Goal: Information Seeking & Learning: Find specific fact

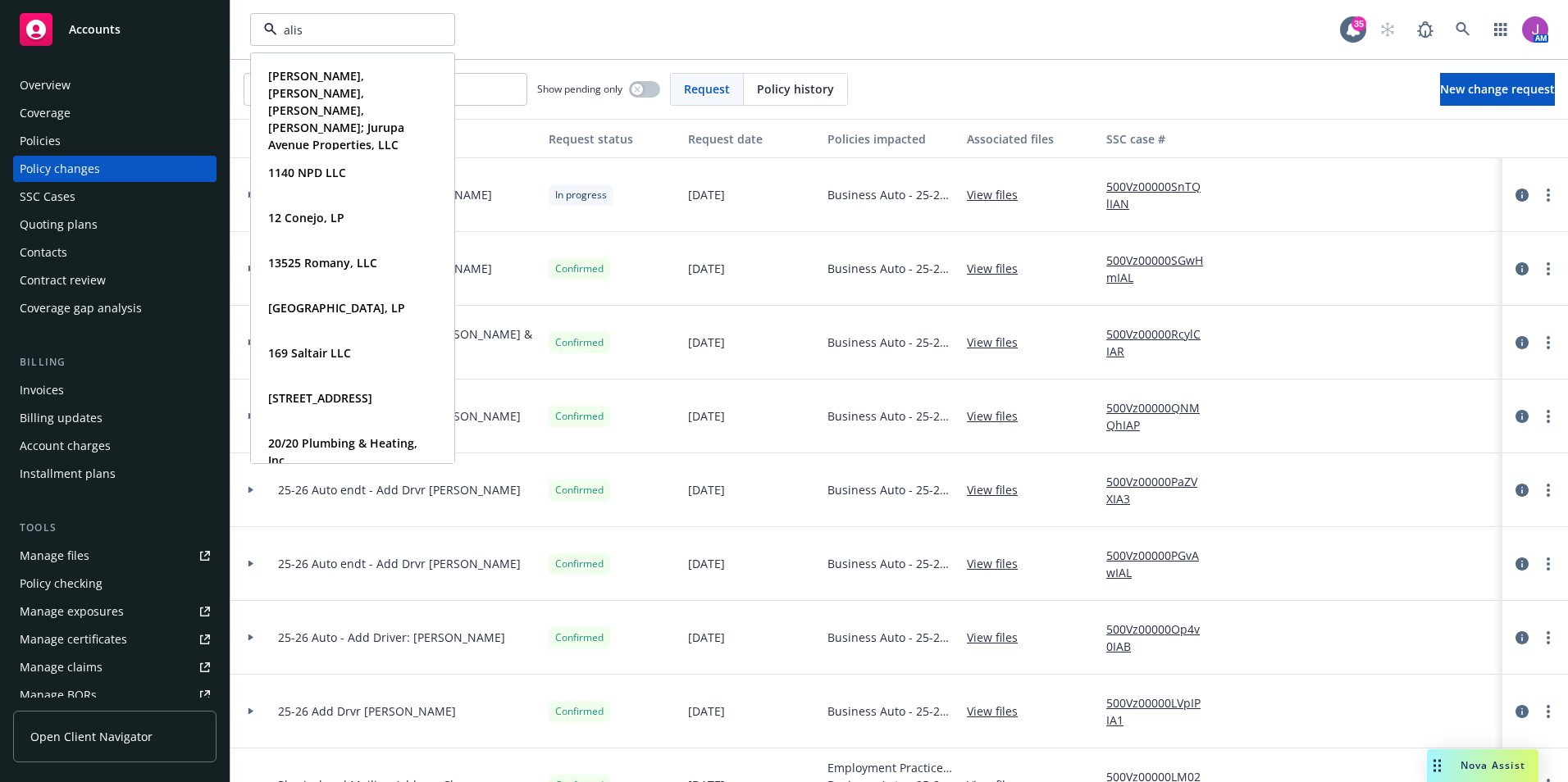
type input "aliso"
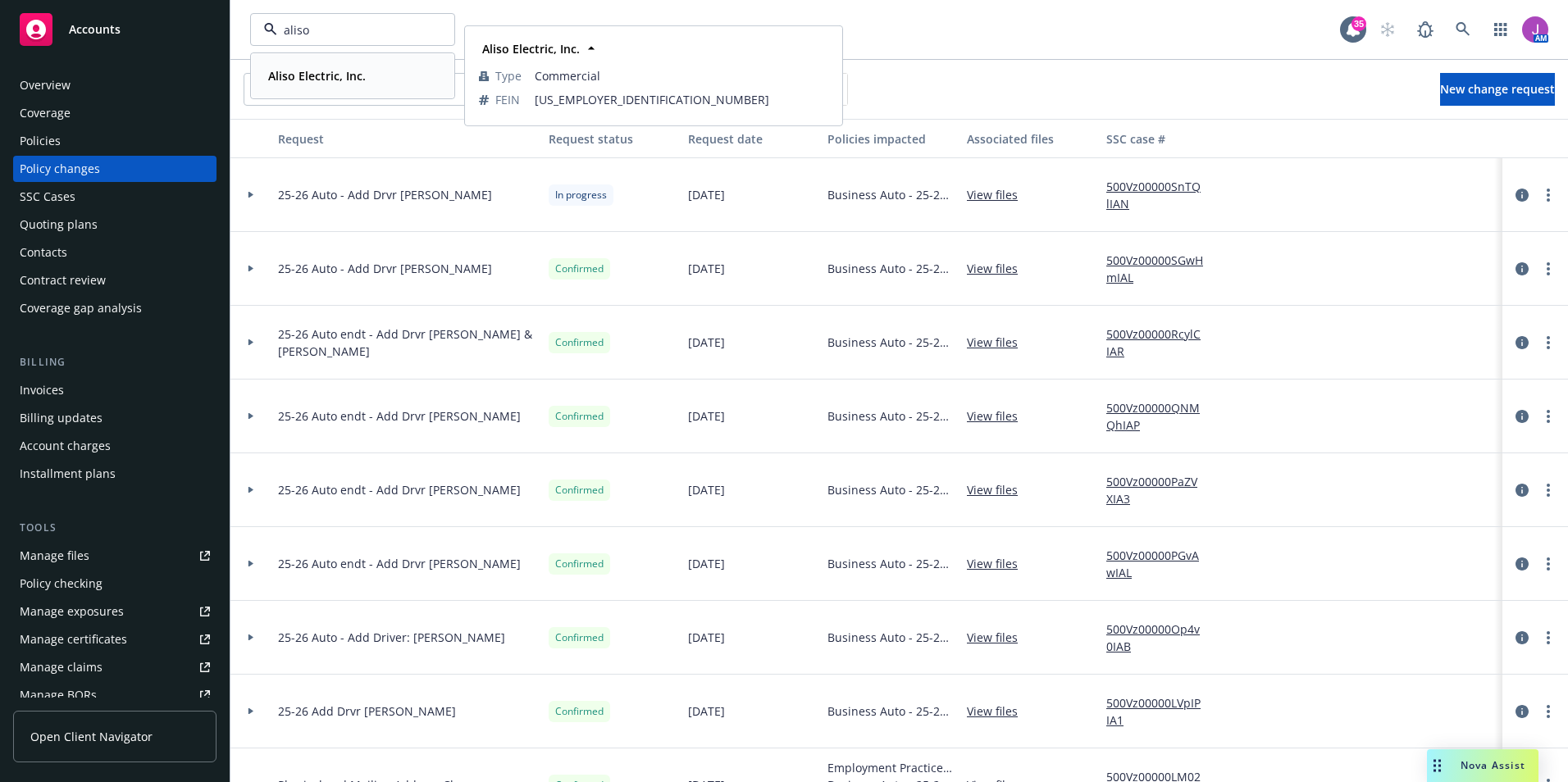
click at [344, 70] on strong "Aliso Electric, Inc." at bounding box center [317, 76] width 98 height 16
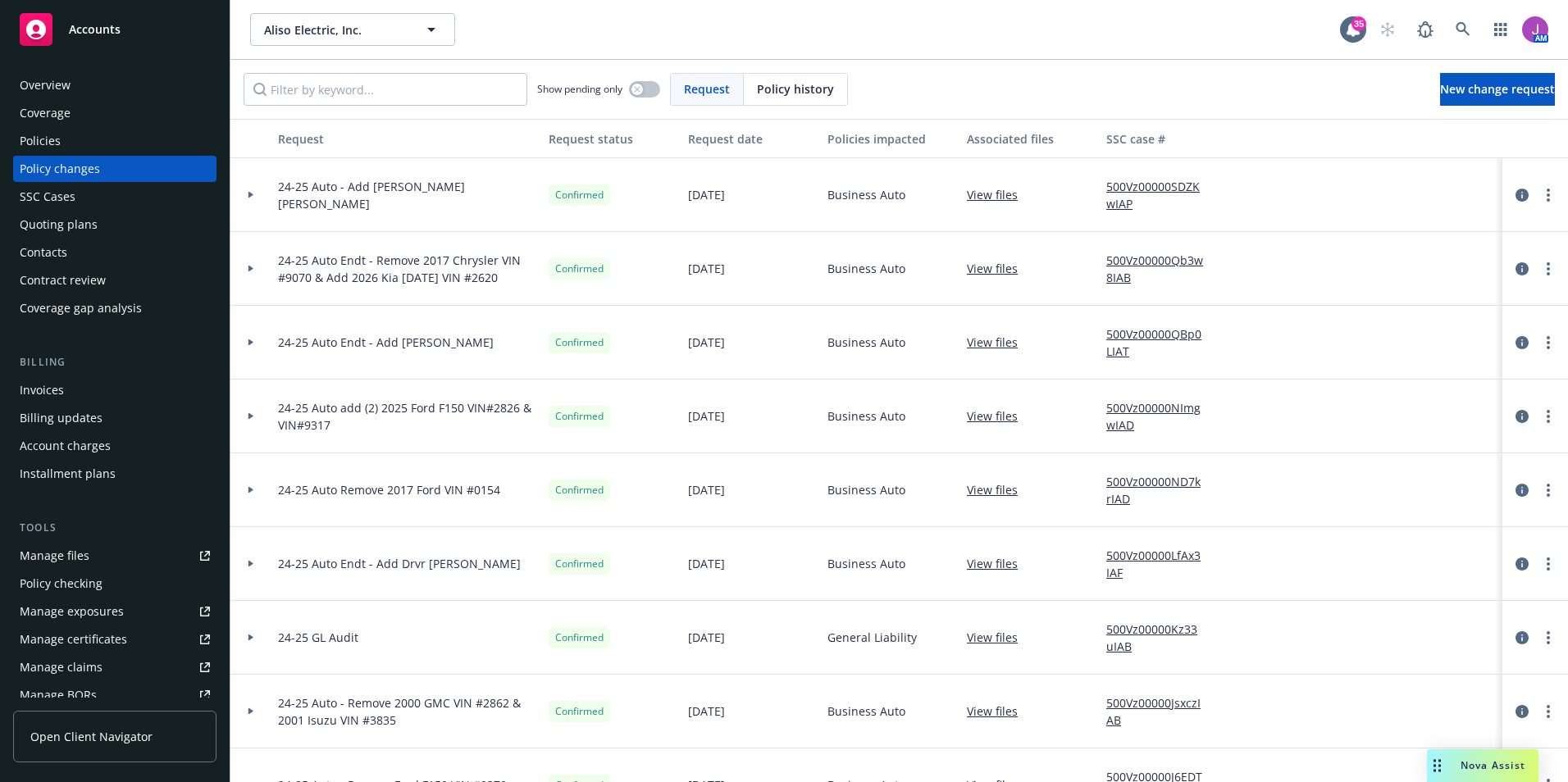
click at [39, 134] on div "Policies" at bounding box center [40, 141] width 41 height 27
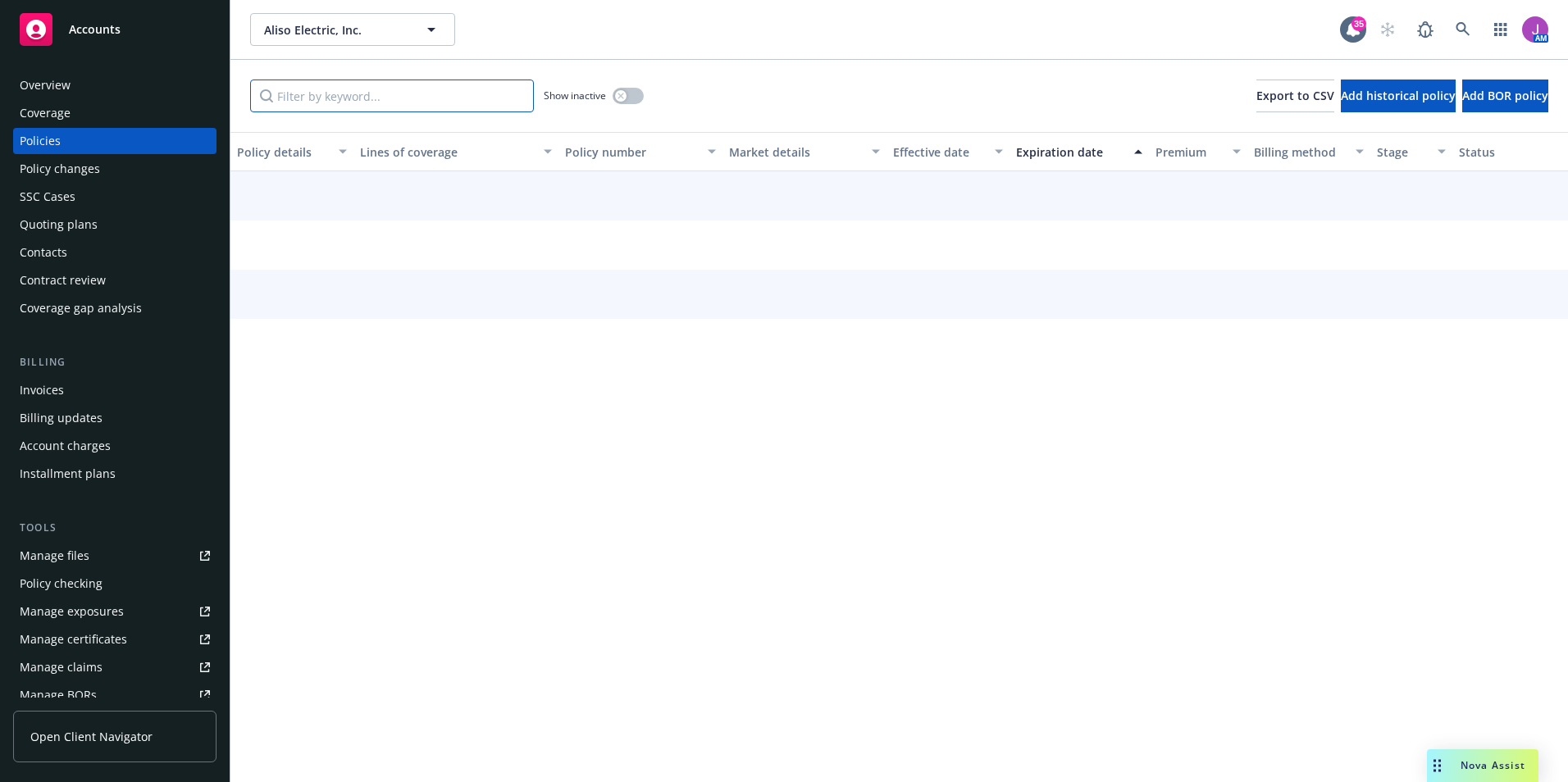
click at [310, 105] on input "Filter by keyword..." at bounding box center [391, 95] width 284 height 33
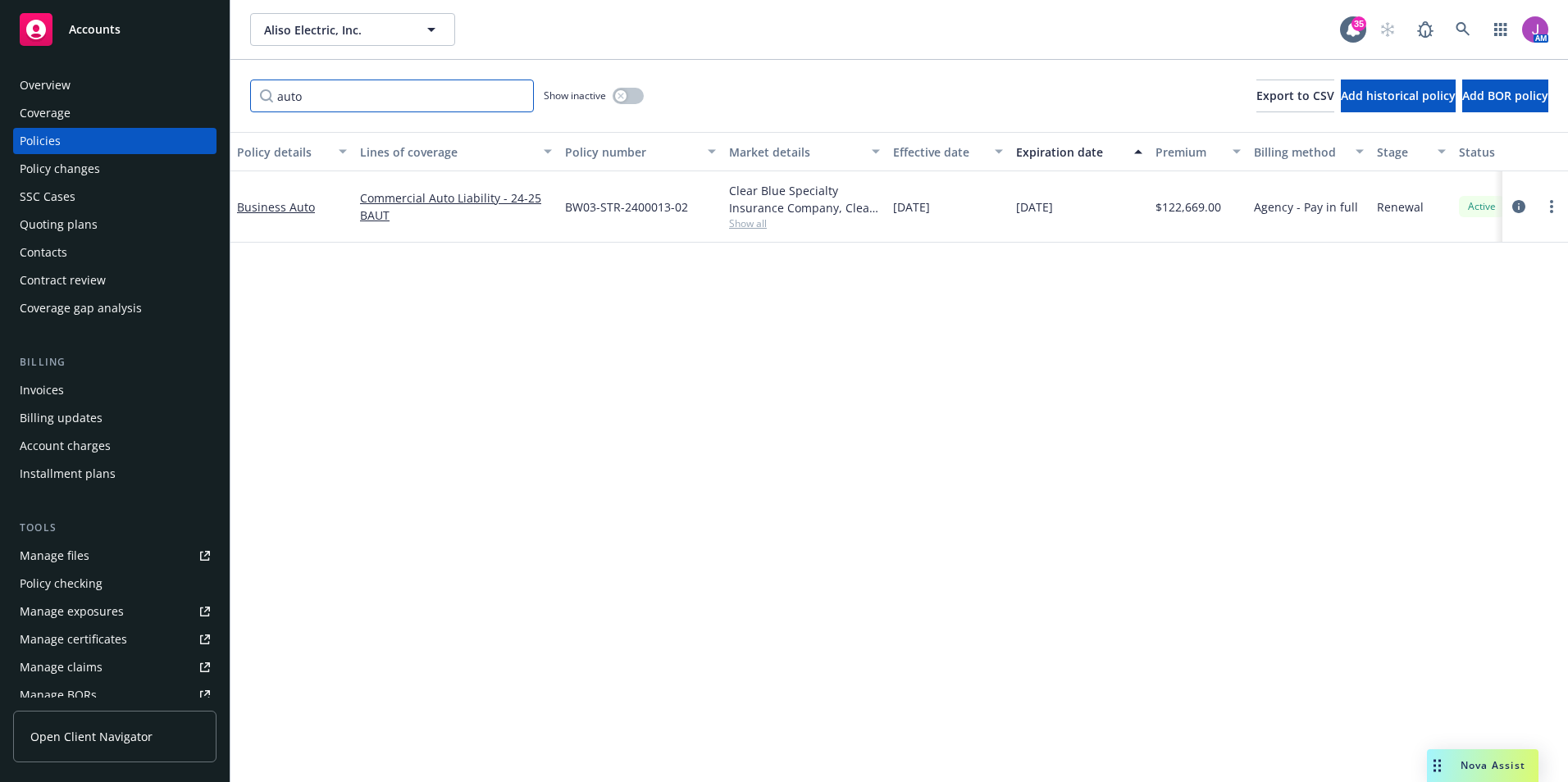
type input "auto"
click at [752, 219] on span "Show all" at bounding box center [804, 224] width 151 height 14
click at [1307, 502] on div "Policy details Lines of coverage Policy number Market details Effective date Ex…" at bounding box center [899, 457] width 1337 height 650
click at [301, 210] on link "Business Auto" at bounding box center [276, 207] width 78 height 16
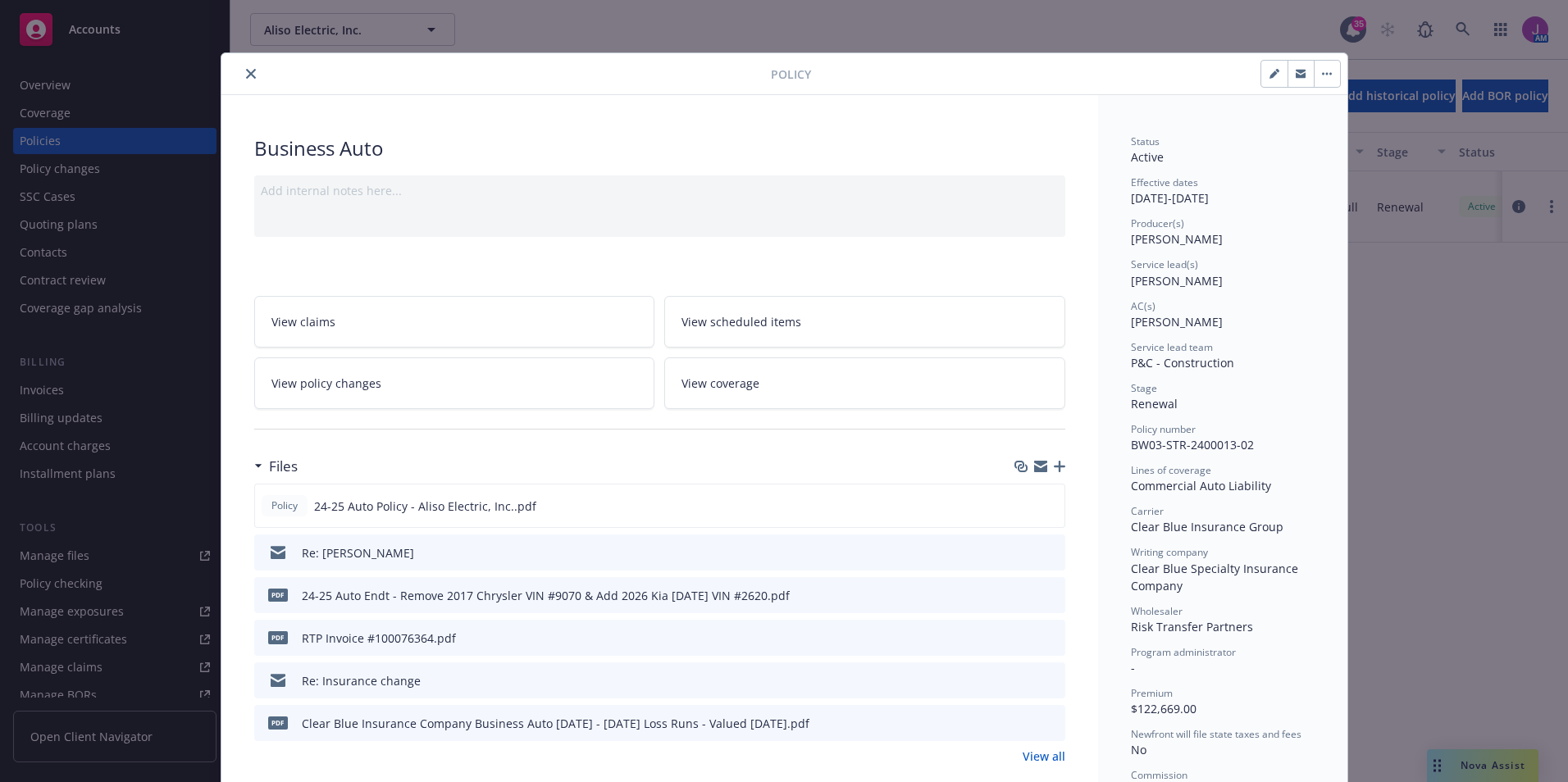
click at [249, 75] on button "close" at bounding box center [251, 74] width 20 height 20
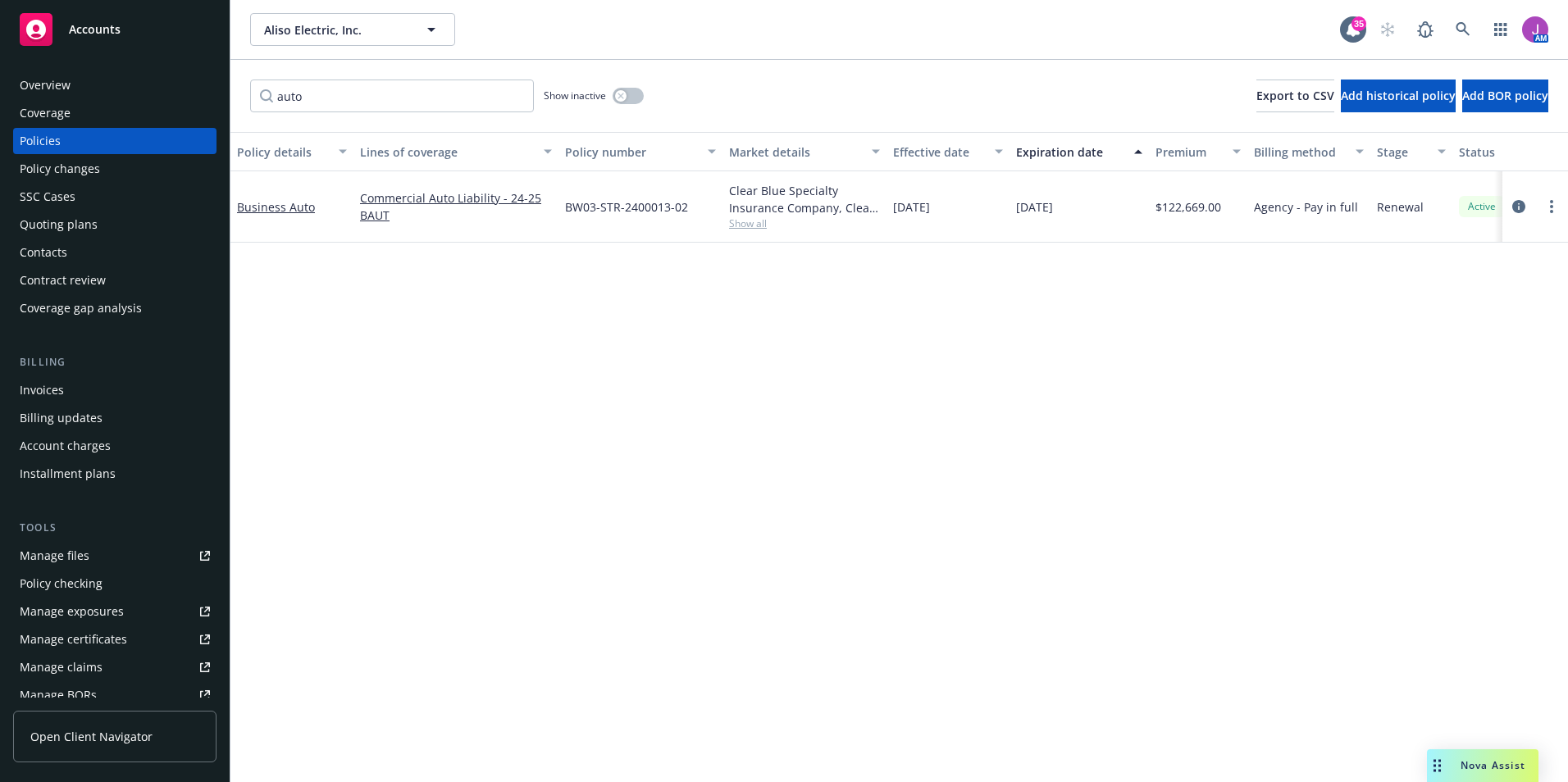
click at [57, 226] on div "Quoting plans" at bounding box center [59, 225] width 78 height 27
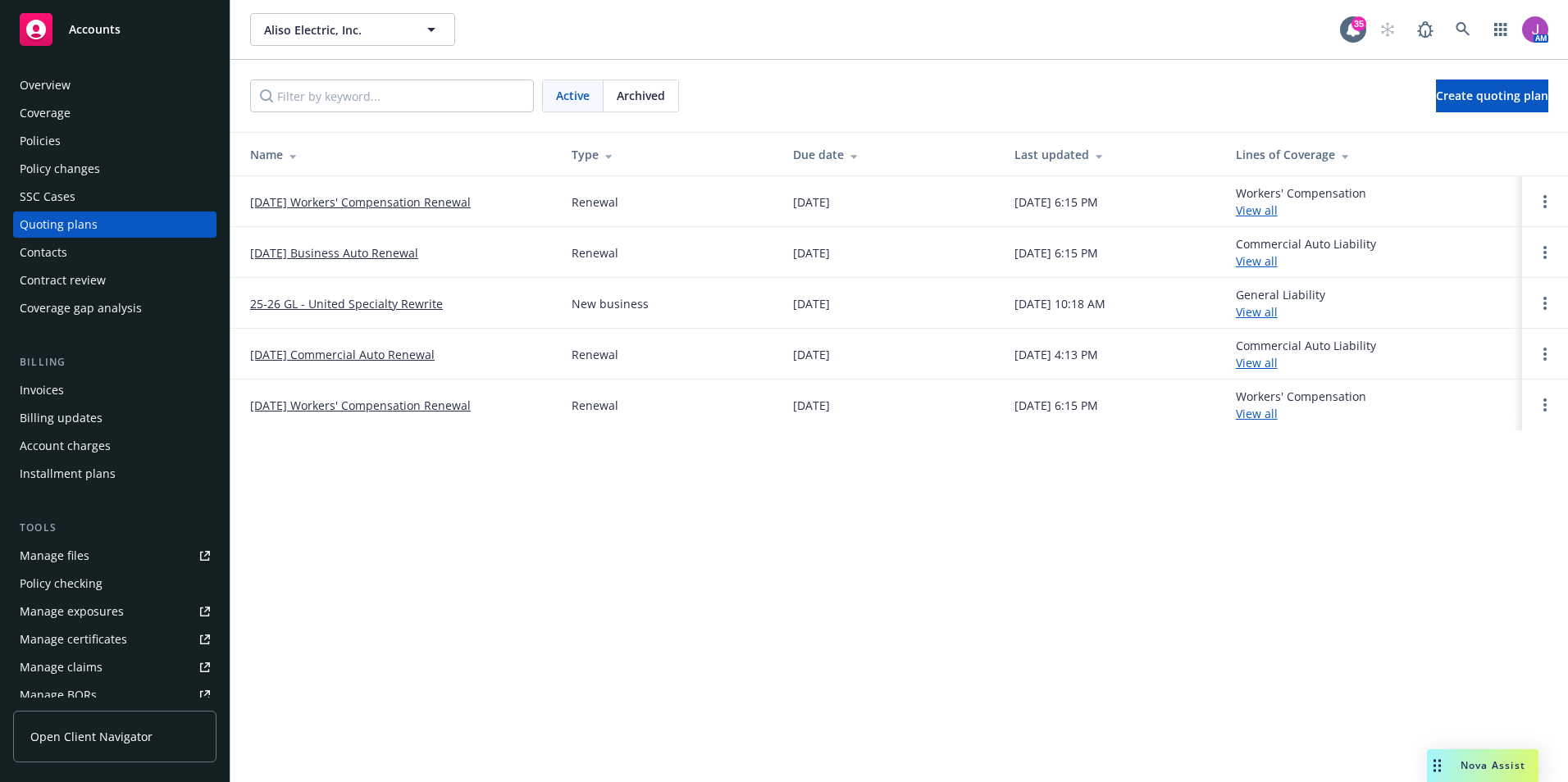
click at [329, 257] on link "[DATE] Business Auto Renewal" at bounding box center [333, 252] width 168 height 17
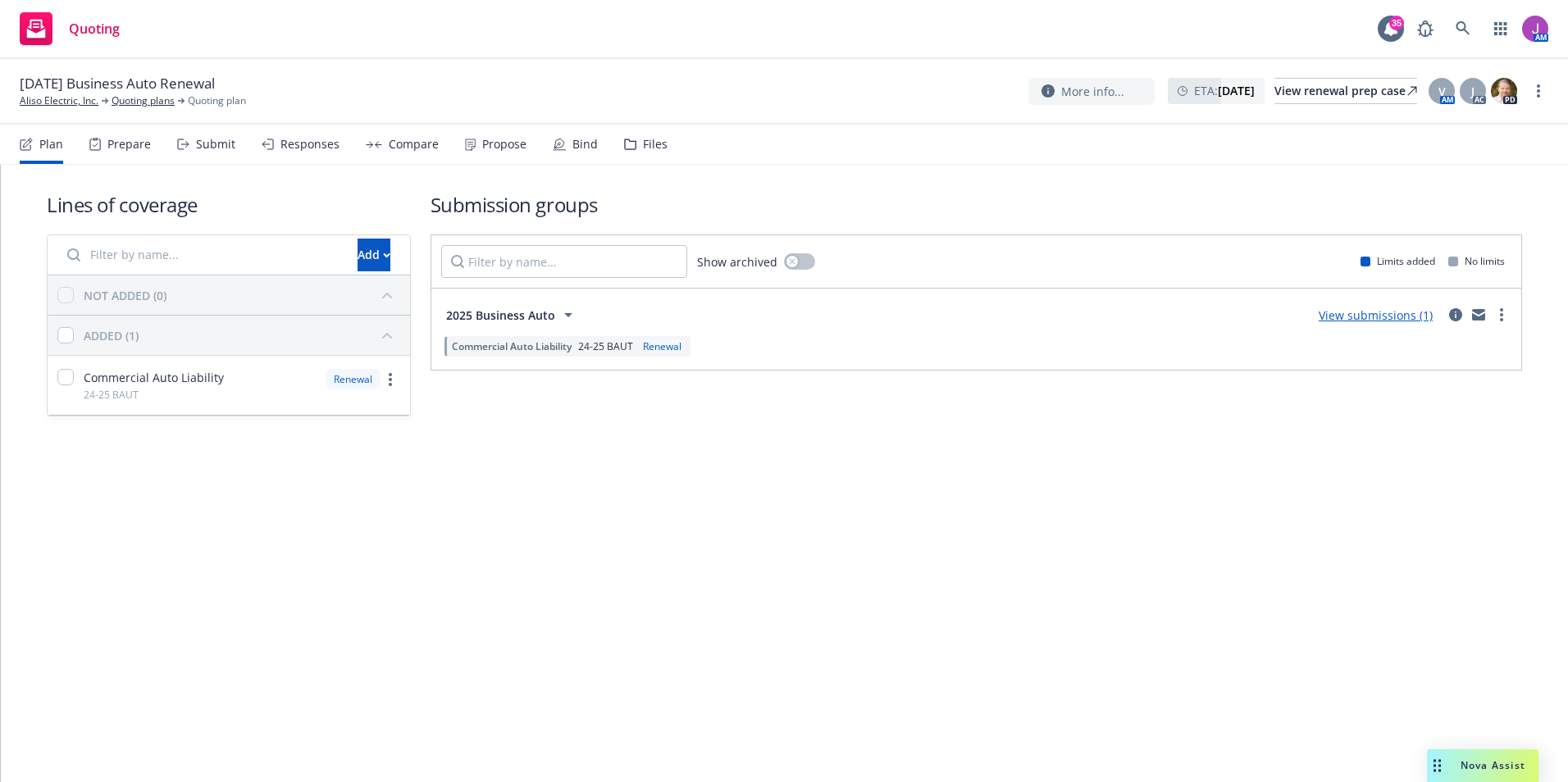
click at [656, 146] on div "Files" at bounding box center [655, 144] width 25 height 13
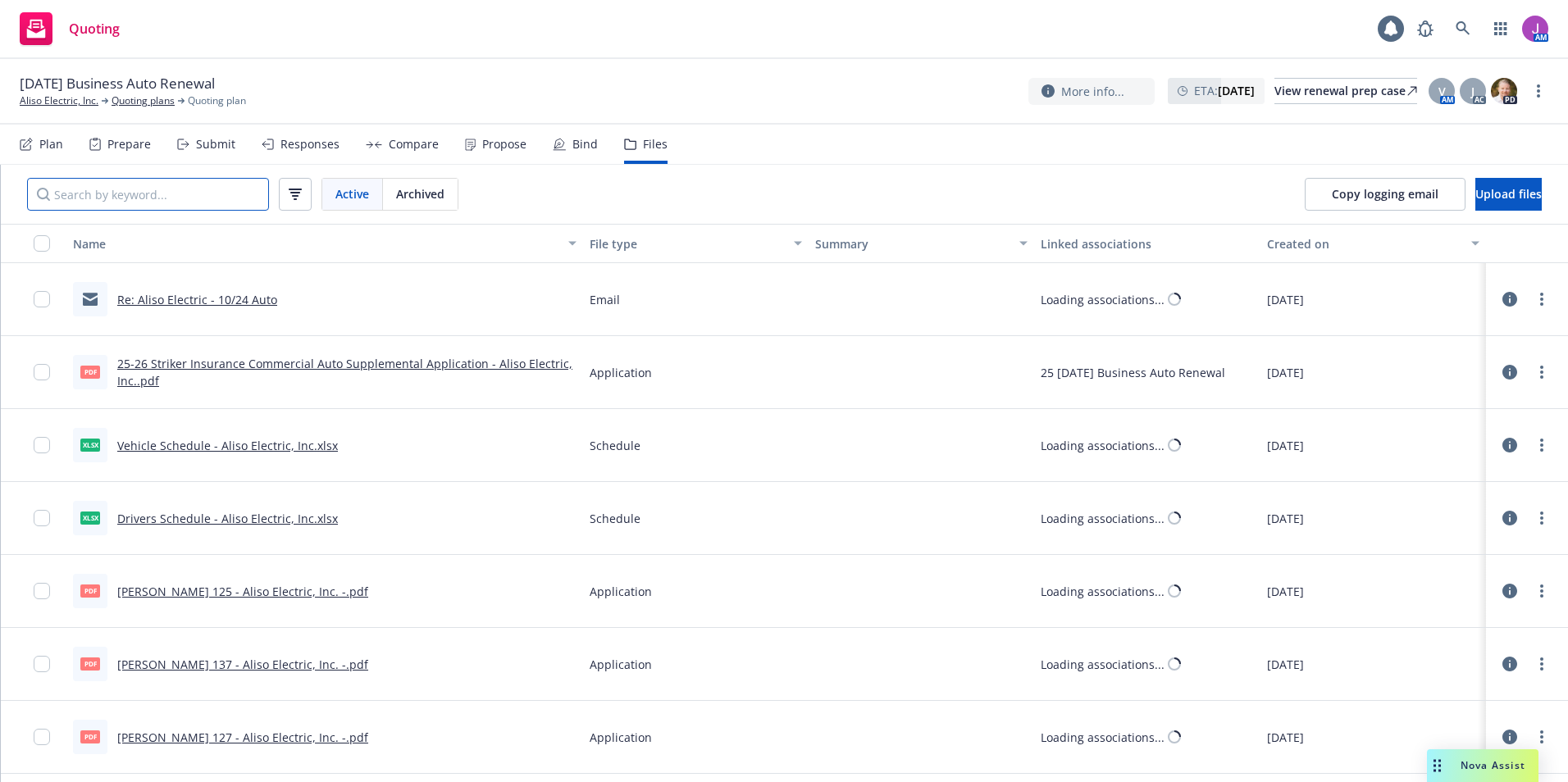
click at [165, 199] on input "Search by keyword..." at bounding box center [148, 194] width 242 height 33
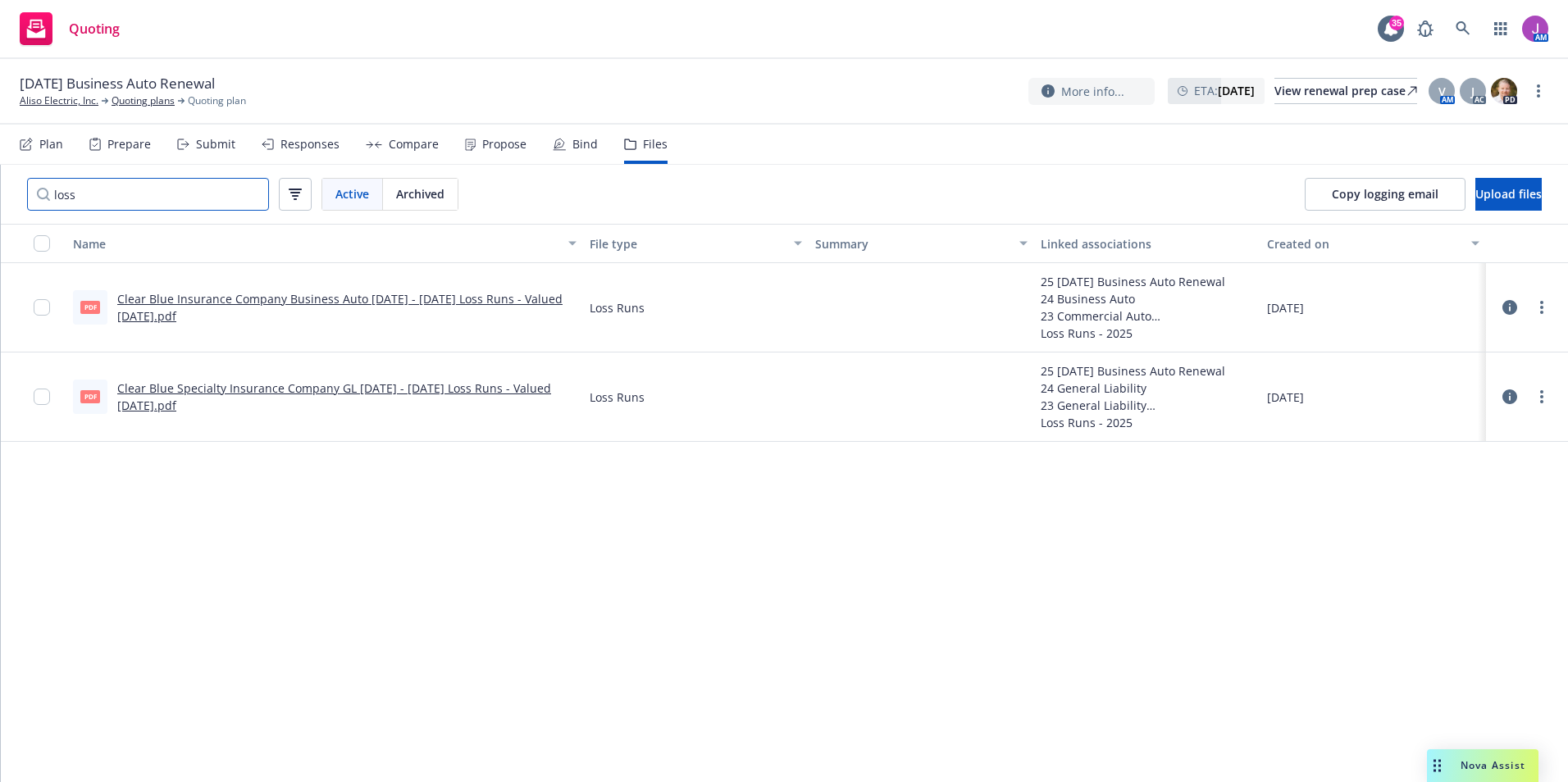
type input "loss"
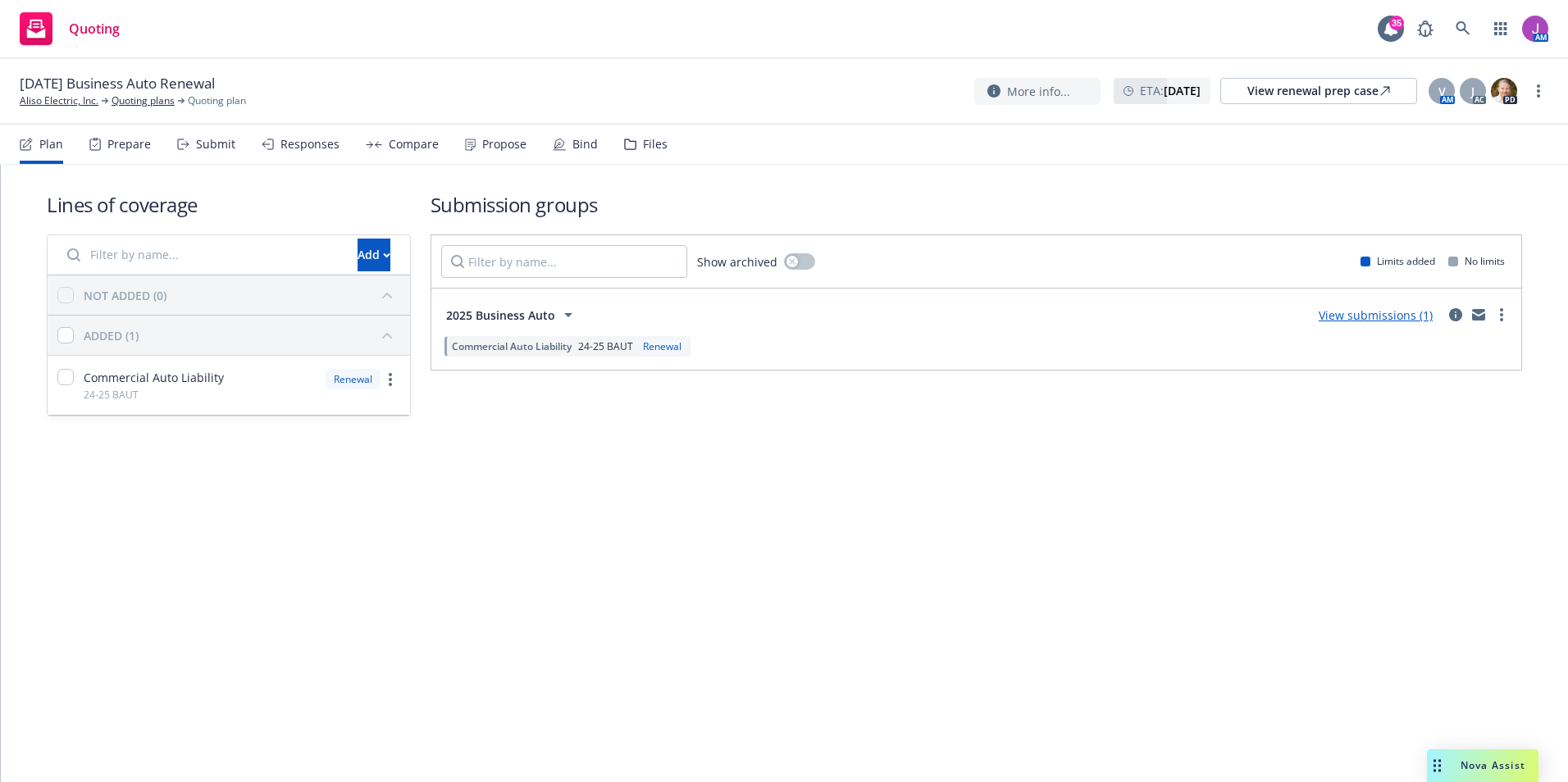
click at [643, 149] on div "Files" at bounding box center [655, 144] width 25 height 13
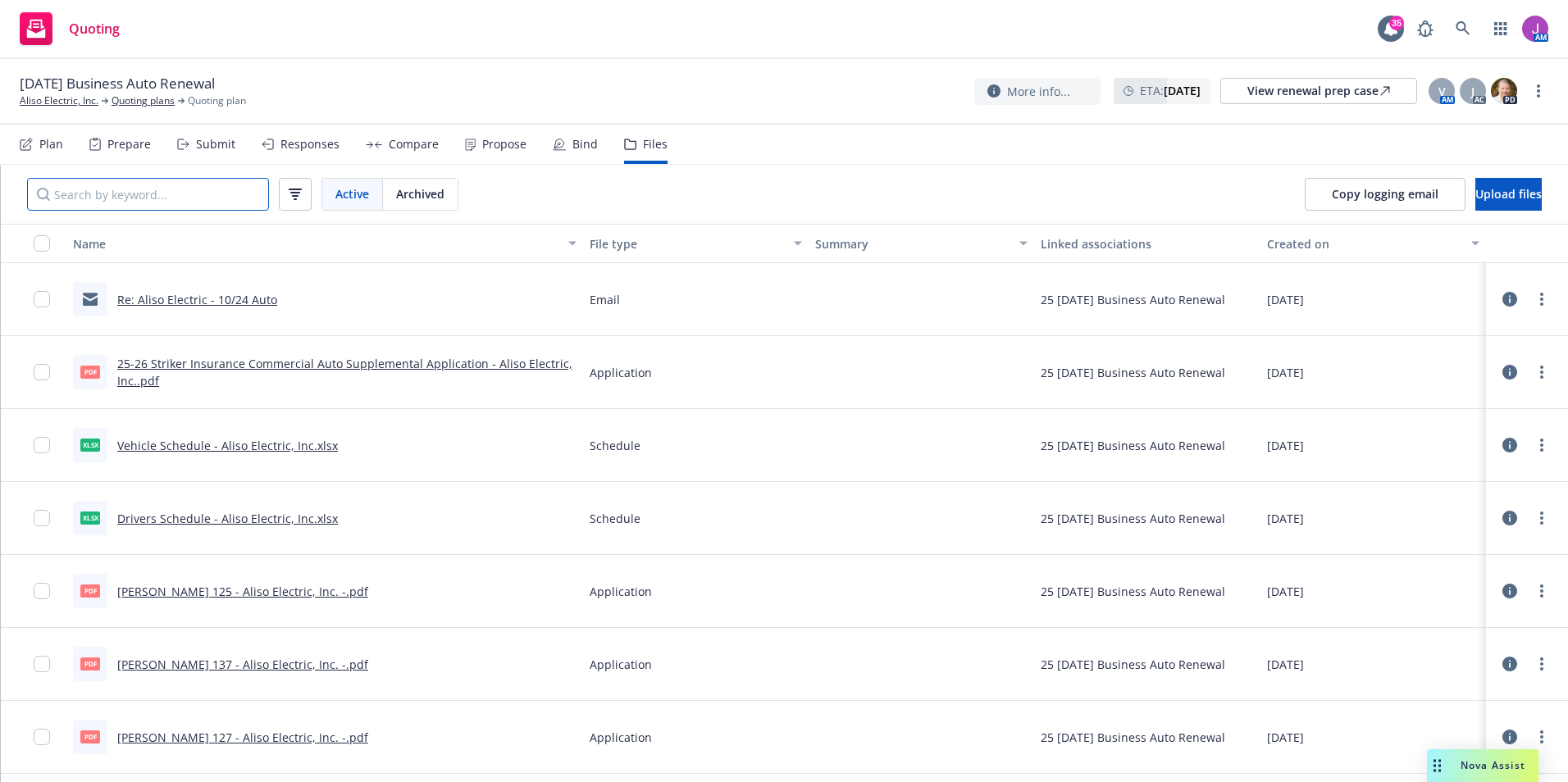
click at [172, 195] on input "Search by keyword..." at bounding box center [148, 194] width 242 height 33
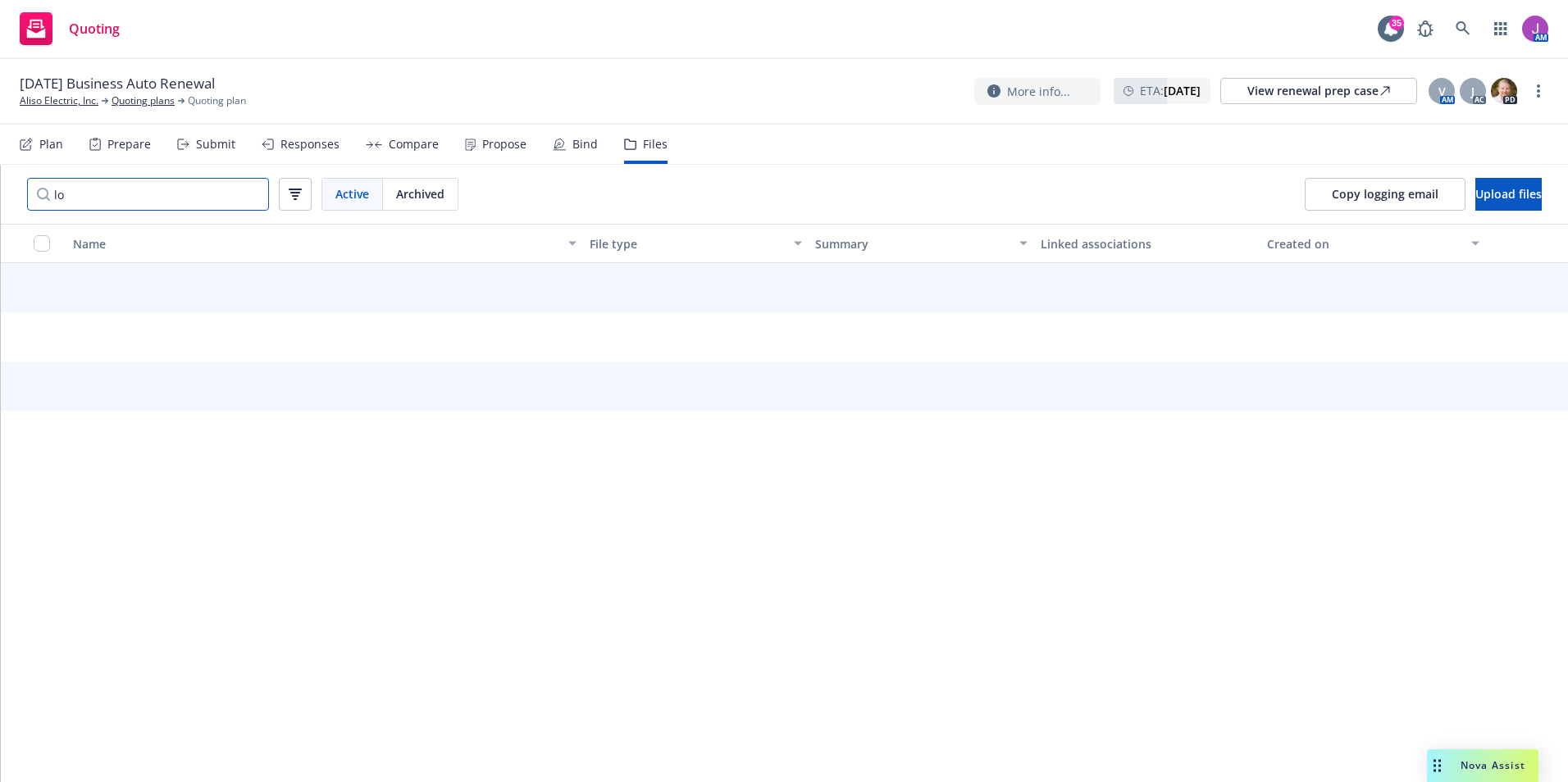
type input "l"
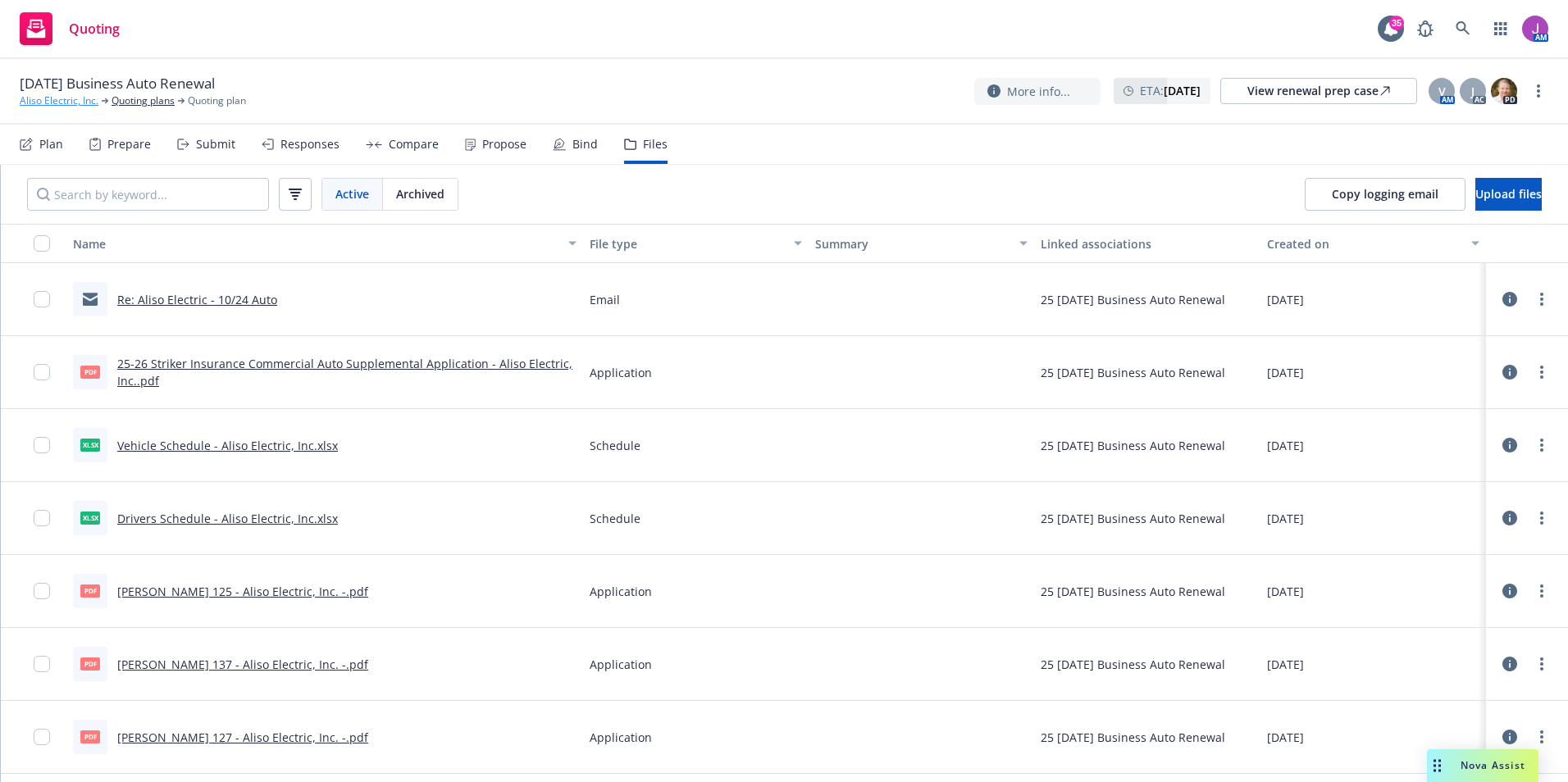
click at [43, 103] on link "Aliso Electric, Inc." at bounding box center [59, 100] width 79 height 15
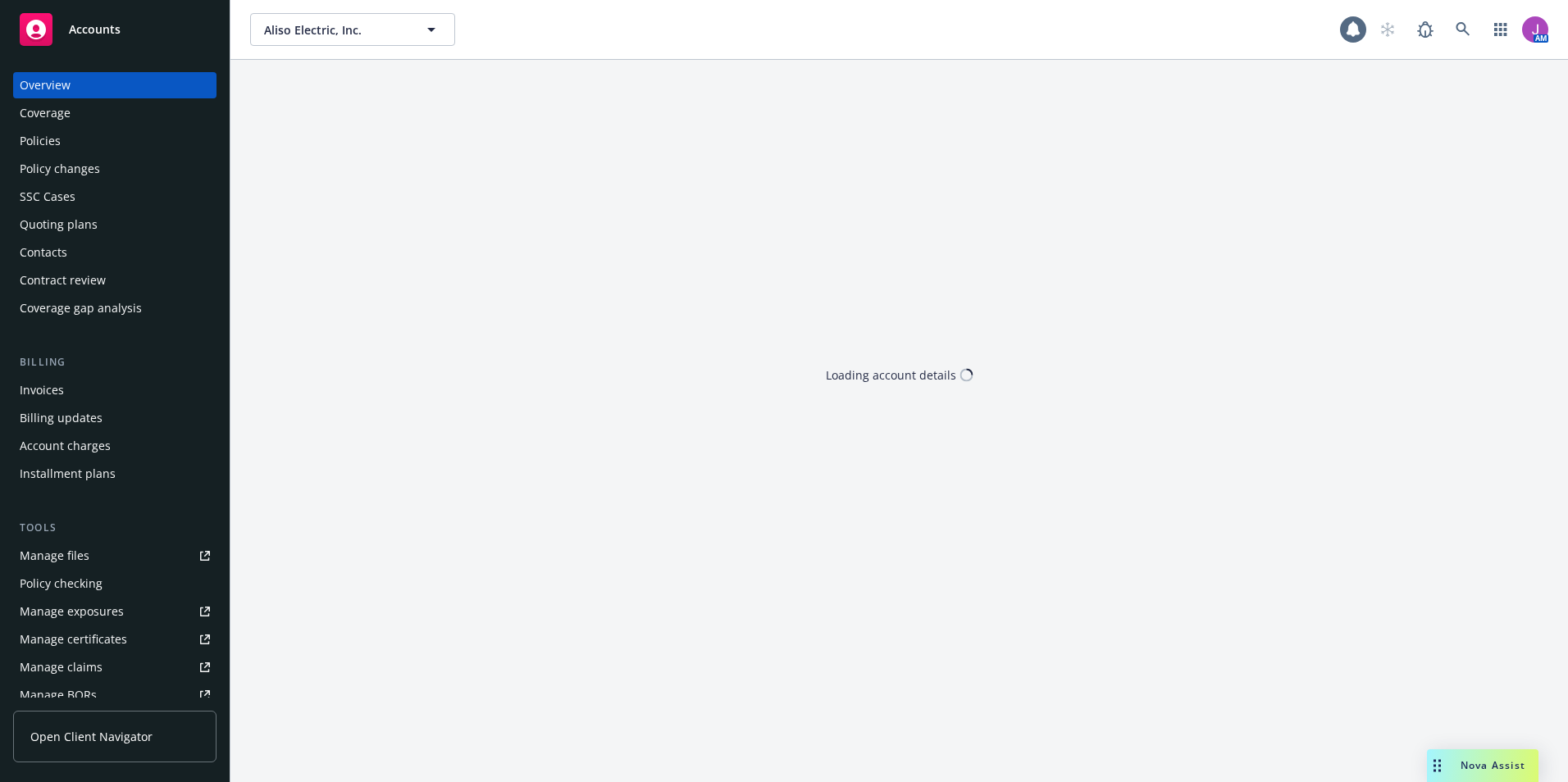
click at [57, 142] on div "Policies" at bounding box center [40, 141] width 41 height 27
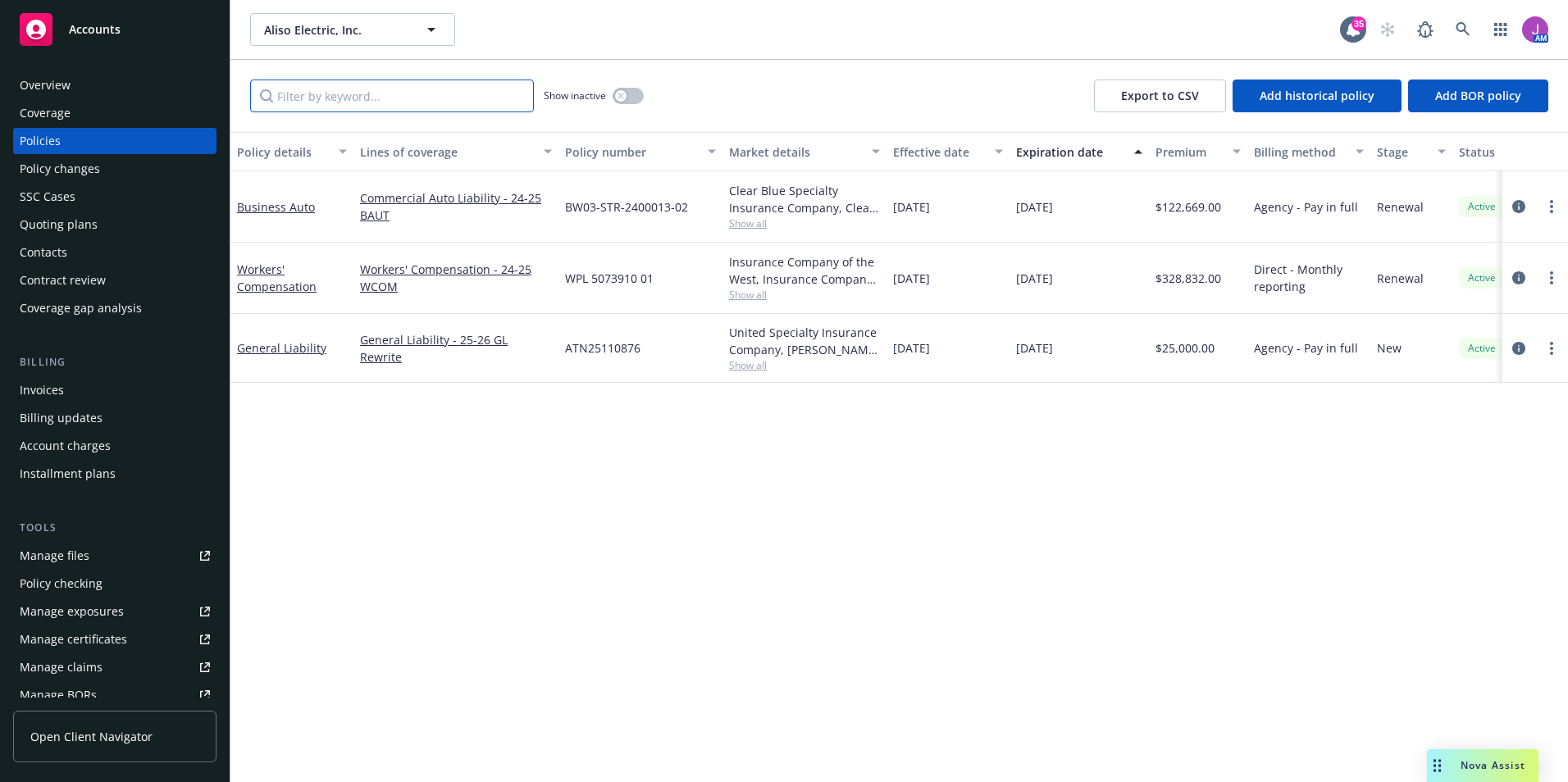
click at [364, 92] on input "Filter by keyword..." at bounding box center [391, 95] width 284 height 33
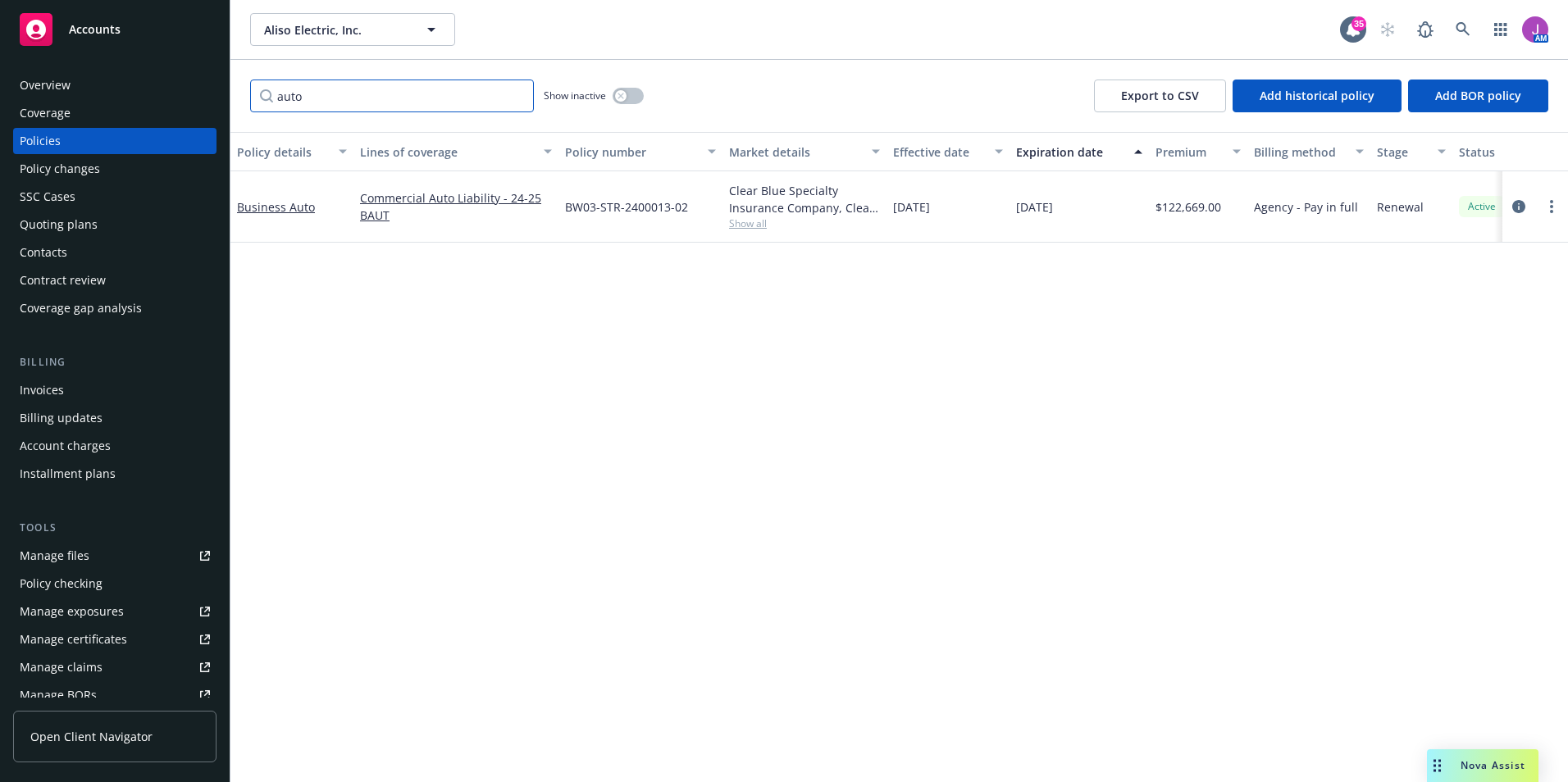
type input "auto"
click at [621, 94] on icon "button" at bounding box center [620, 95] width 6 height 6
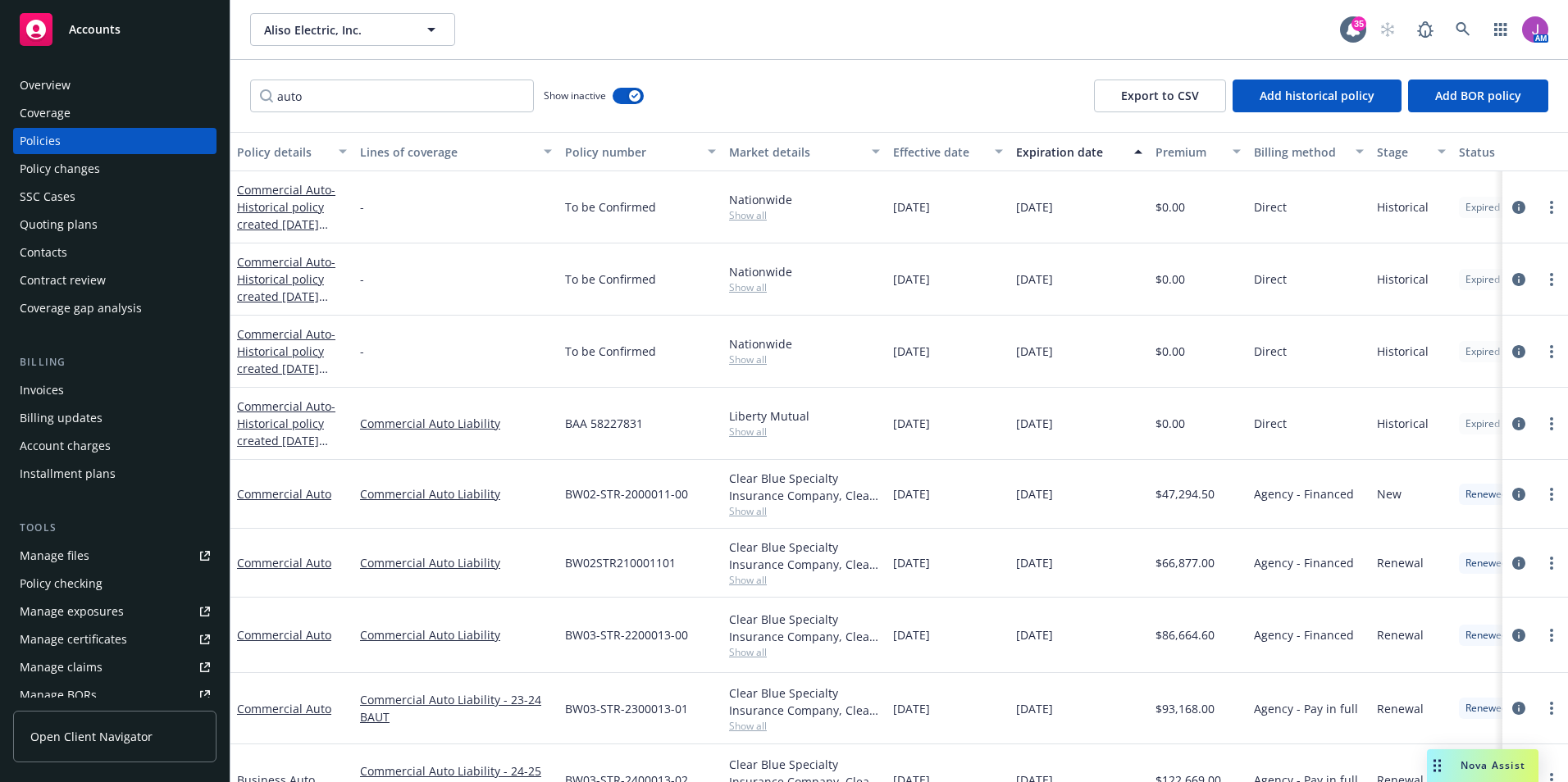
click at [752, 507] on span "Show all" at bounding box center [804, 511] width 151 height 14
click at [684, 512] on div "BW02-STR-2000011-00" at bounding box center [640, 493] width 164 height 68
click at [749, 508] on span "Show all" at bounding box center [804, 511] width 151 height 14
click at [900, 381] on div "10/24/2018" at bounding box center [948, 351] width 123 height 72
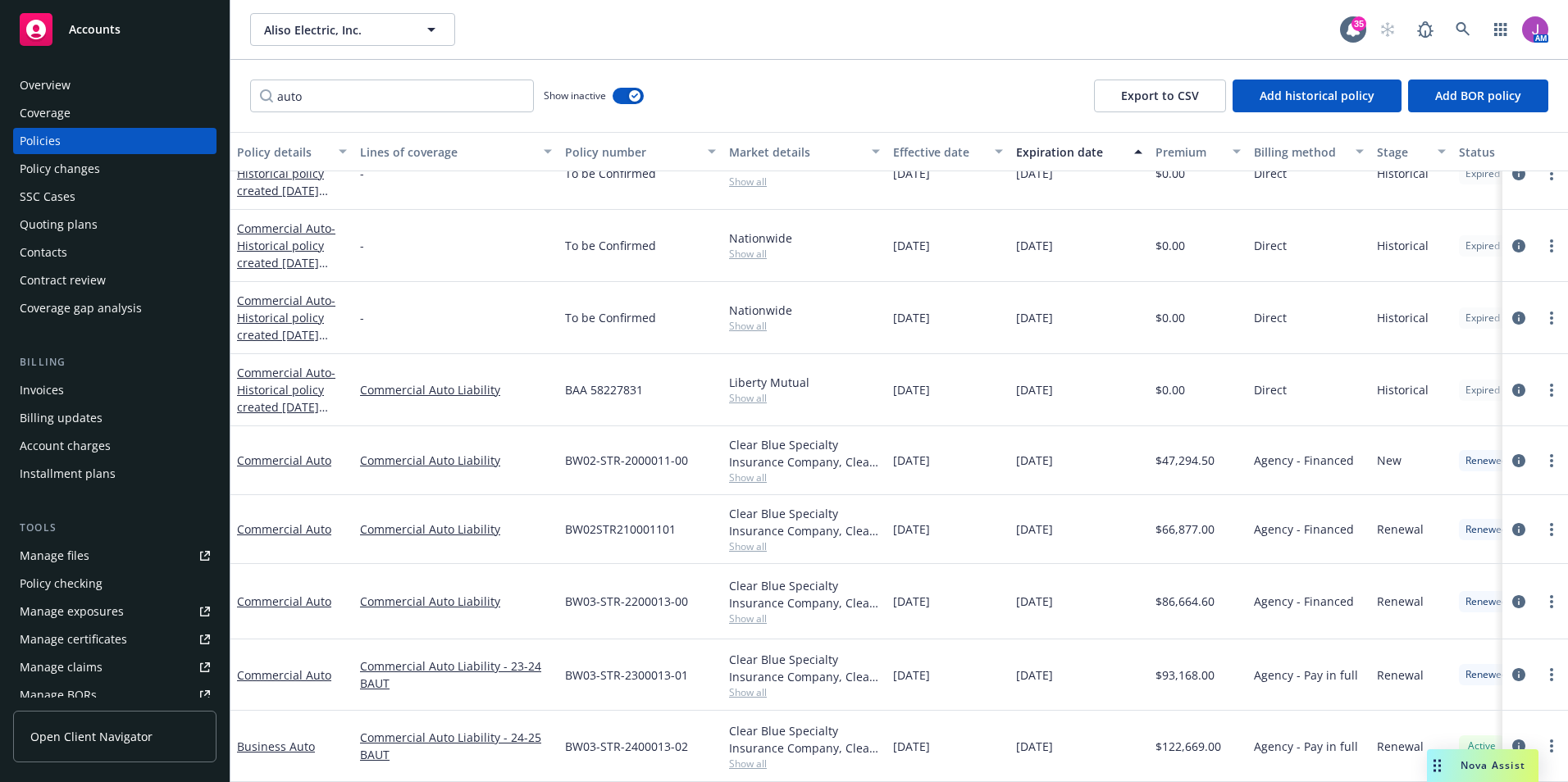
click at [750, 756] on span "Show all" at bounding box center [804, 763] width 151 height 14
click at [948, 714] on div "[DATE]" at bounding box center [948, 746] width 123 height 71
click at [745, 685] on span "Show all" at bounding box center [804, 692] width 151 height 14
drag, startPoint x: 981, startPoint y: 622, endPoint x: 834, endPoint y: 586, distance: 151.3
click at [980, 619] on div "10/24/2022" at bounding box center [948, 602] width 123 height 76
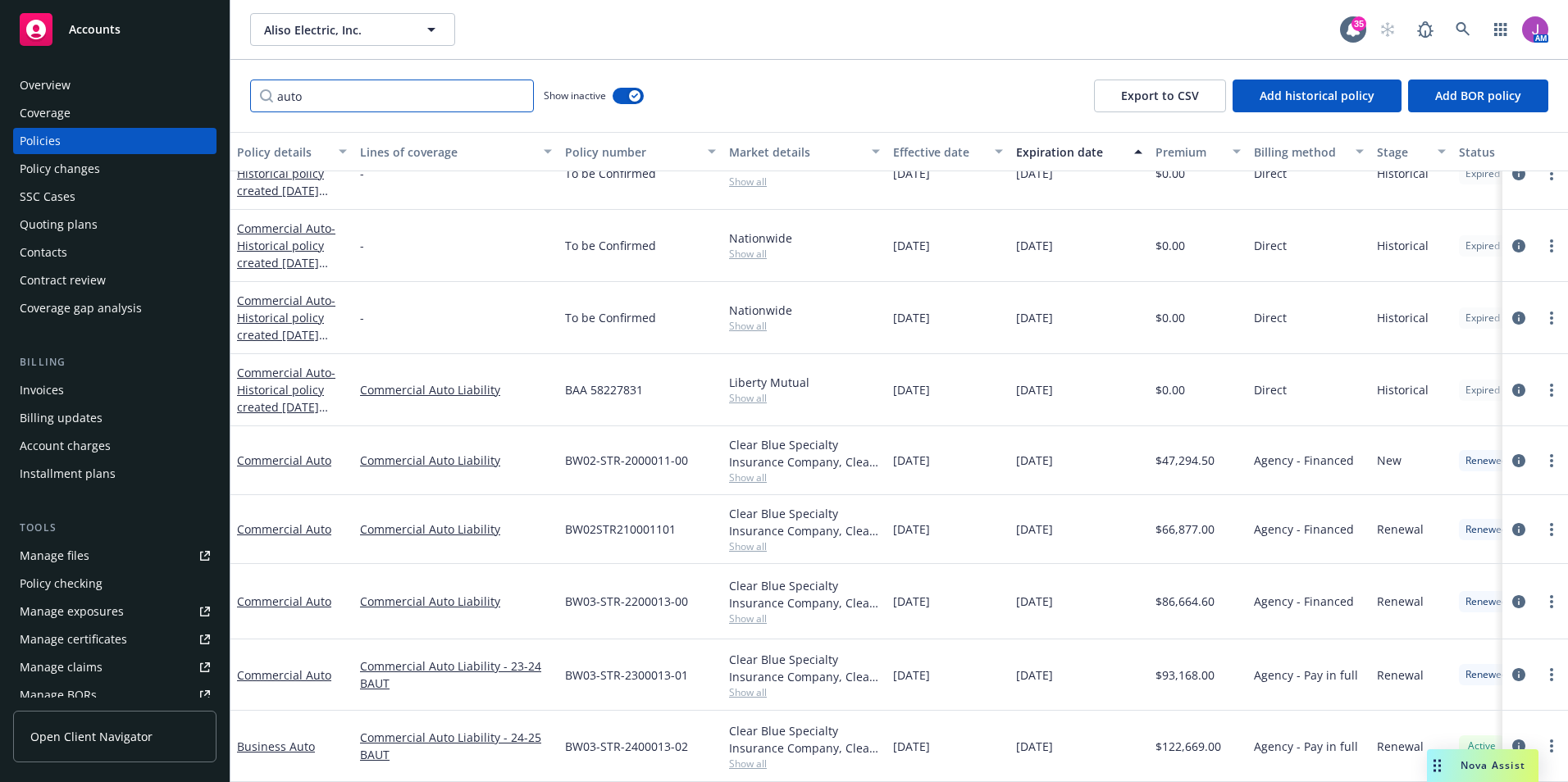
drag, startPoint x: 308, startPoint y: 100, endPoint x: 225, endPoint y: 84, distance: 84.5
click at [225, 84] on div "Accounts Overview Coverage Policies Policy changes SSC Cases Quoting plans Cont…" at bounding box center [784, 391] width 1568 height 782
paste input "ATN25110876"
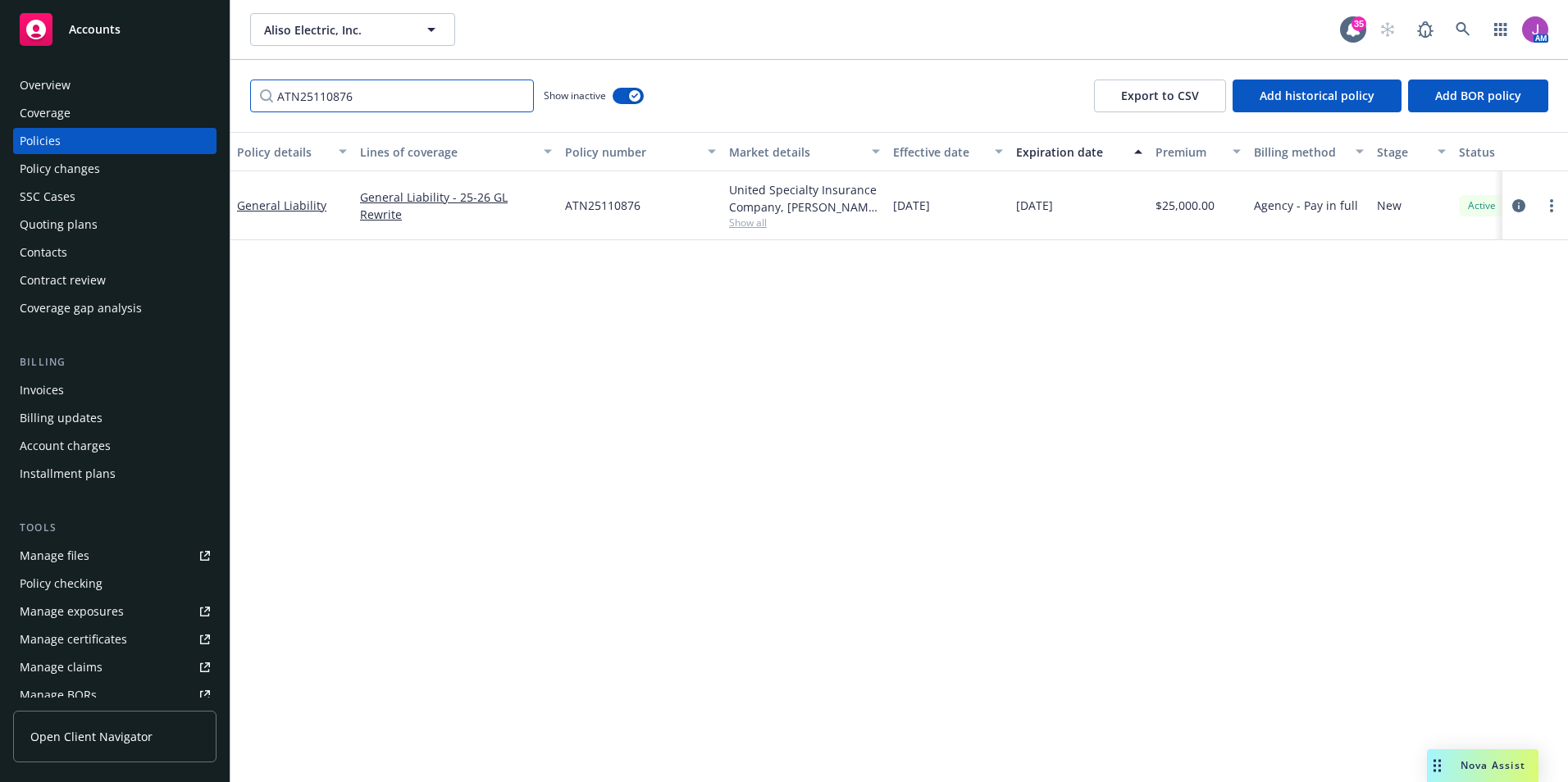
scroll to position [0, 0]
type input "ATN25110876"
click at [630, 103] on button "button" at bounding box center [628, 96] width 31 height 16
drag, startPoint x: 460, startPoint y: 100, endPoint x: 191, endPoint y: 90, distance: 269.2
click at [191, 90] on div "Accounts Overview Coverage Policies Policy changes SSC Cases Quoting plans Cont…" at bounding box center [784, 391] width 1568 height 782
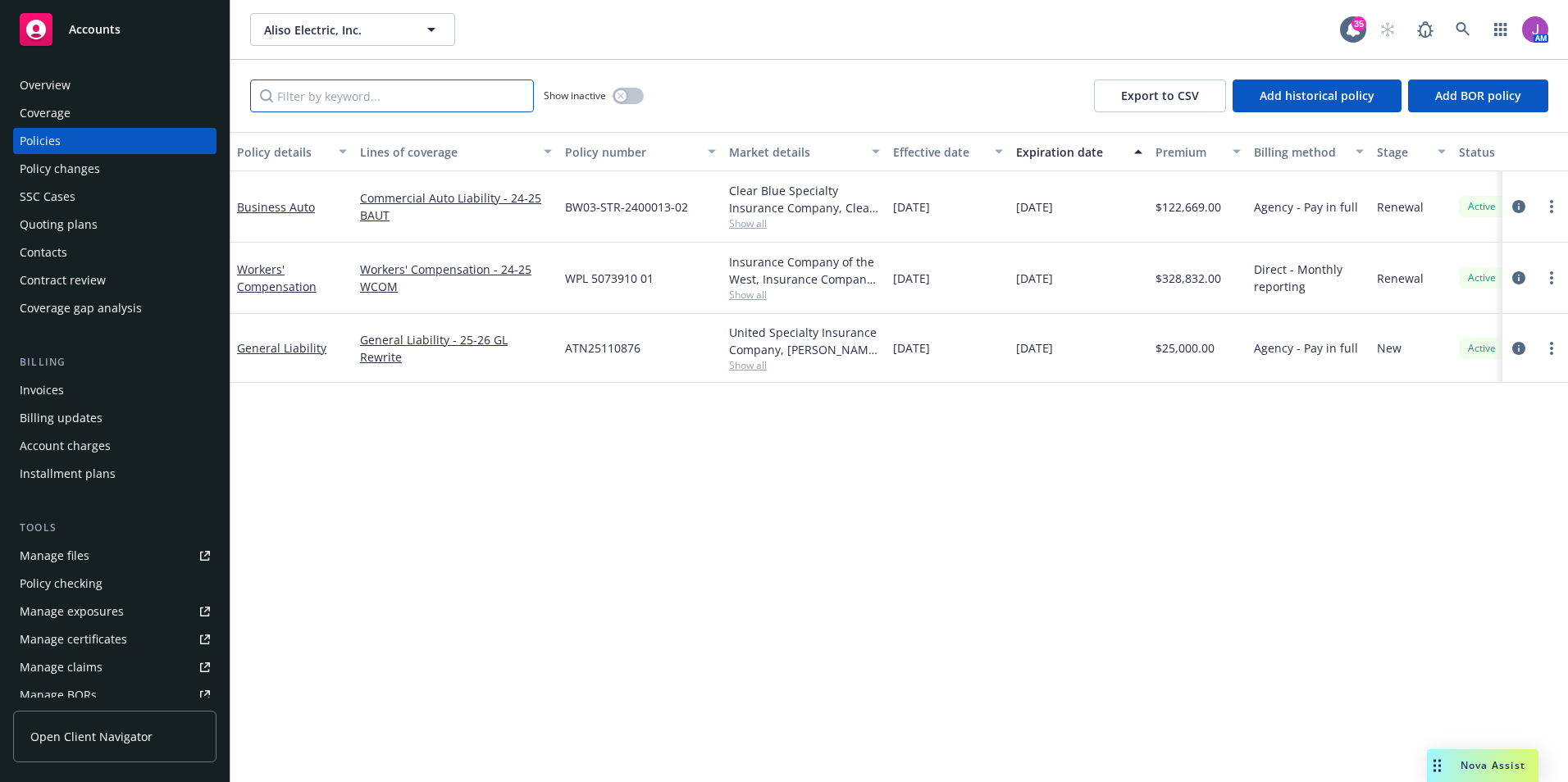
click at [481, 86] on input "Filter by keyword..." at bounding box center [391, 95] width 284 height 33
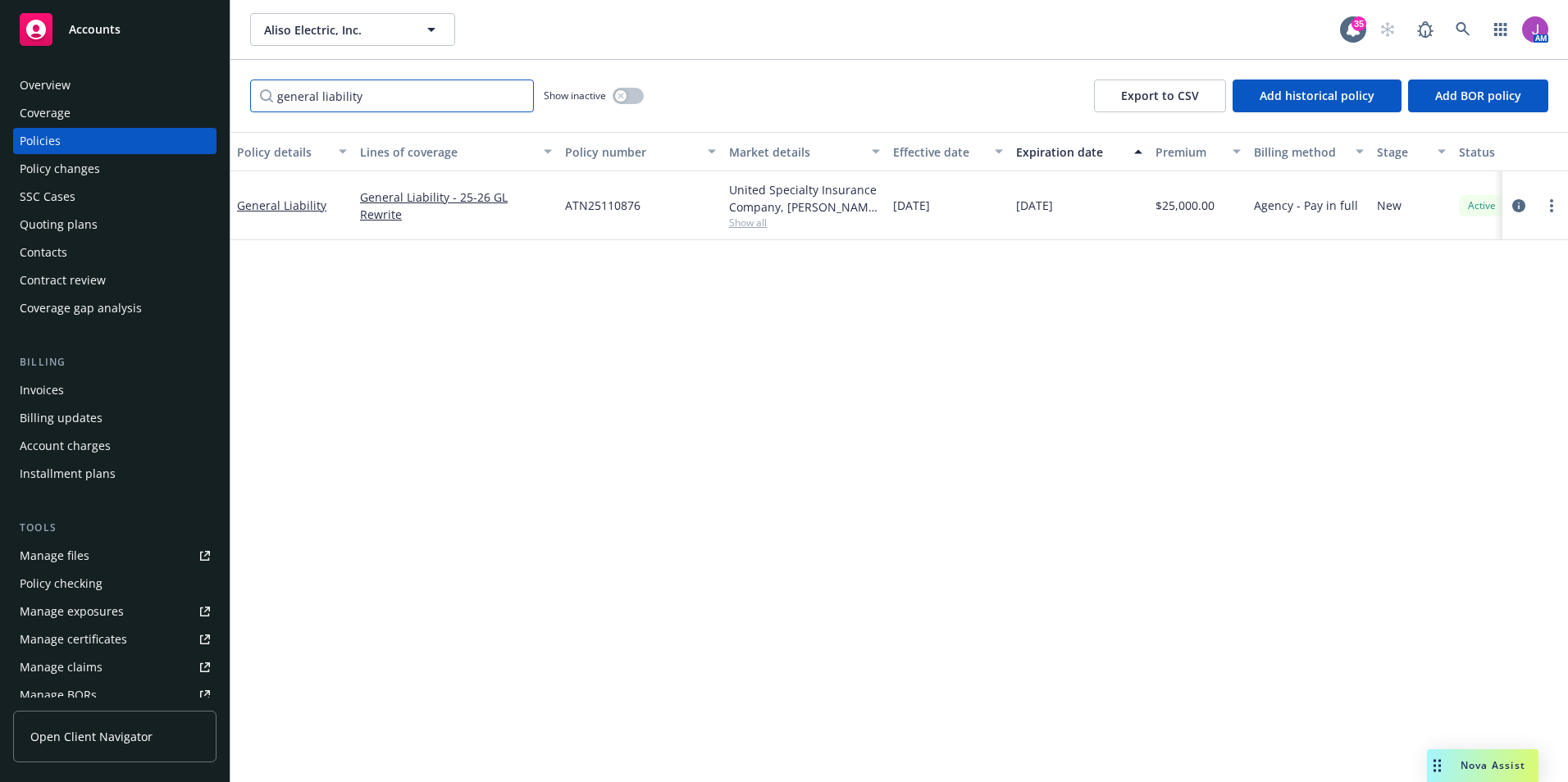
type input "general liability"
click at [625, 99] on div "button" at bounding box center [620, 95] width 12 height 12
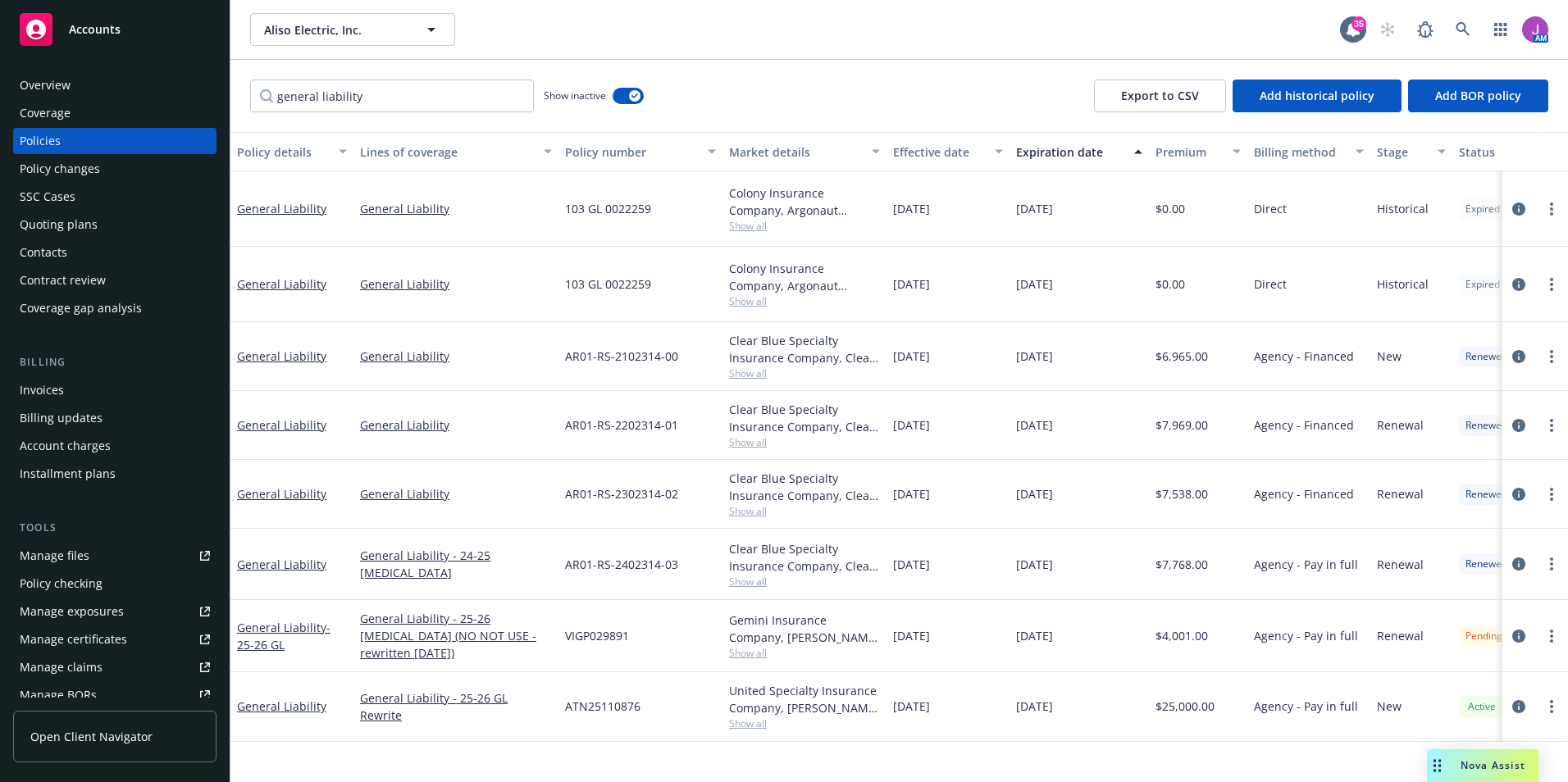
click at [762, 628] on div "Gemini Insurance Company, W.R. Berkley Corporation, Amwins" at bounding box center [804, 628] width 151 height 35
click at [758, 646] on span "Show all" at bounding box center [804, 653] width 151 height 14
click at [659, 672] on div "ATN25110876" at bounding box center [640, 706] width 164 height 68
click at [735, 575] on span "Show all" at bounding box center [804, 582] width 151 height 14
click at [1004, 729] on div "Policy details Lines of coverage Policy number Market details Effective date Ex…" at bounding box center [899, 457] width 1337 height 650
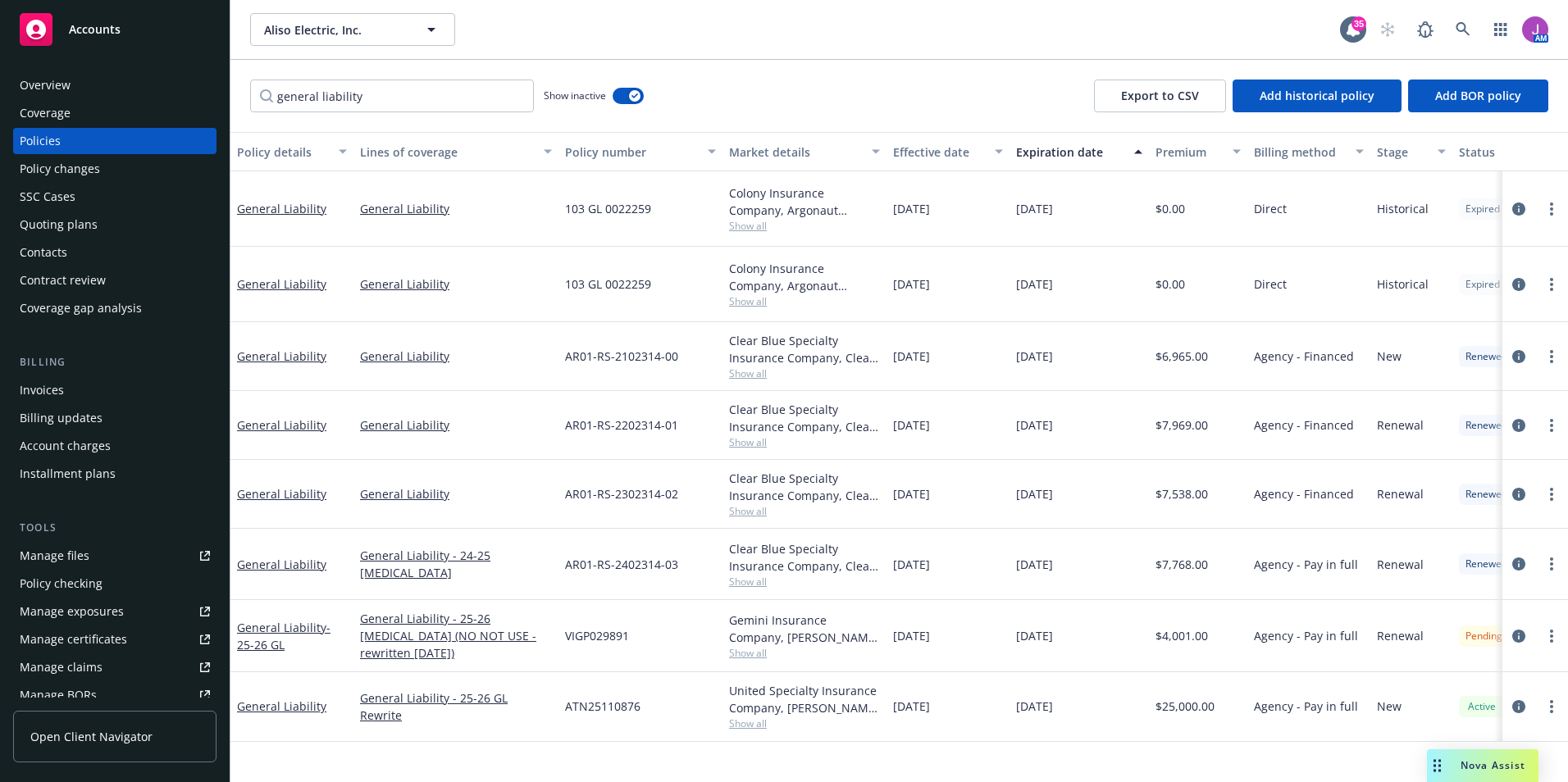
click at [66, 219] on div "Quoting plans" at bounding box center [59, 225] width 78 height 27
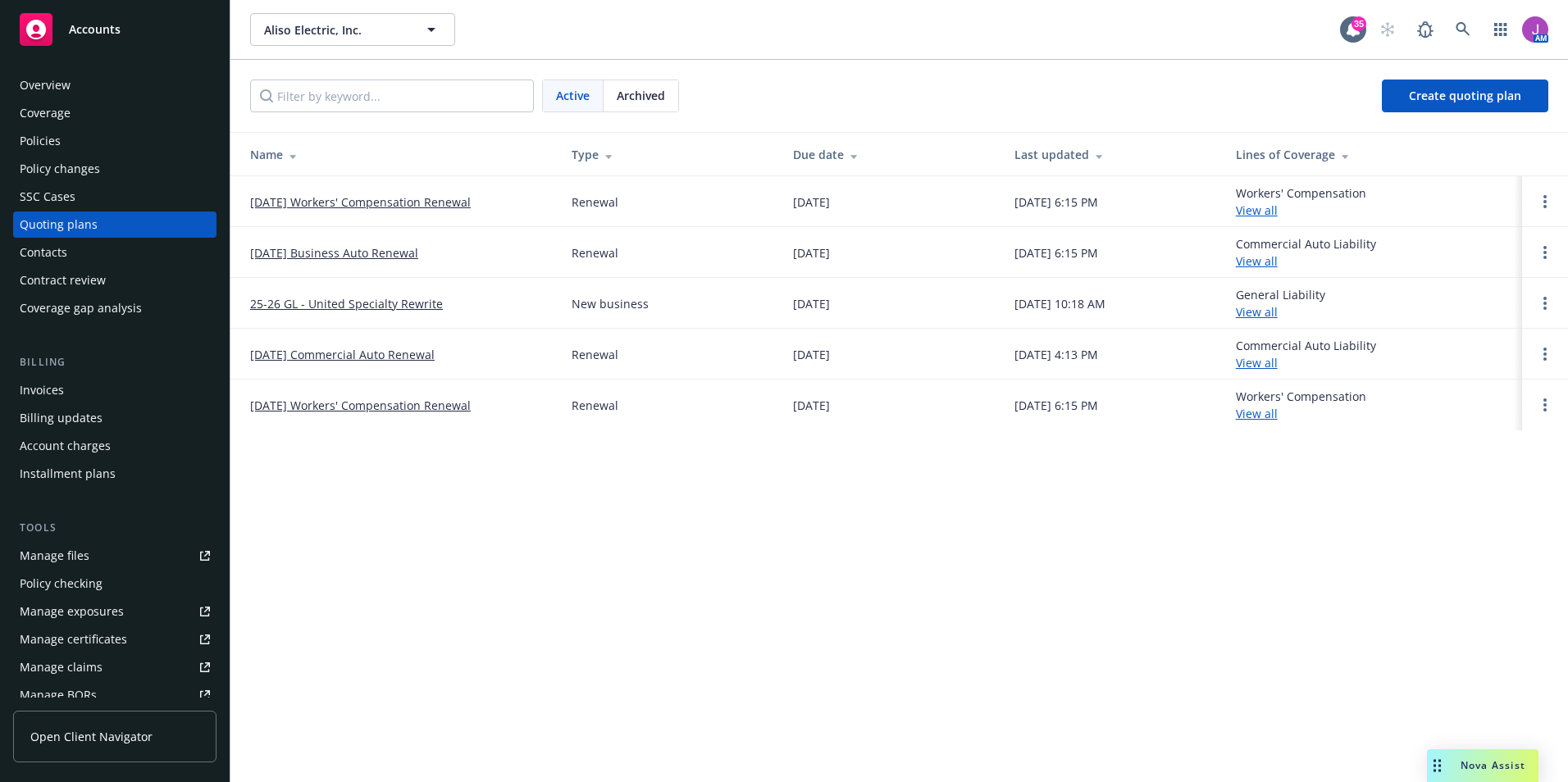
click at [62, 134] on div "Policies" at bounding box center [115, 141] width 190 height 27
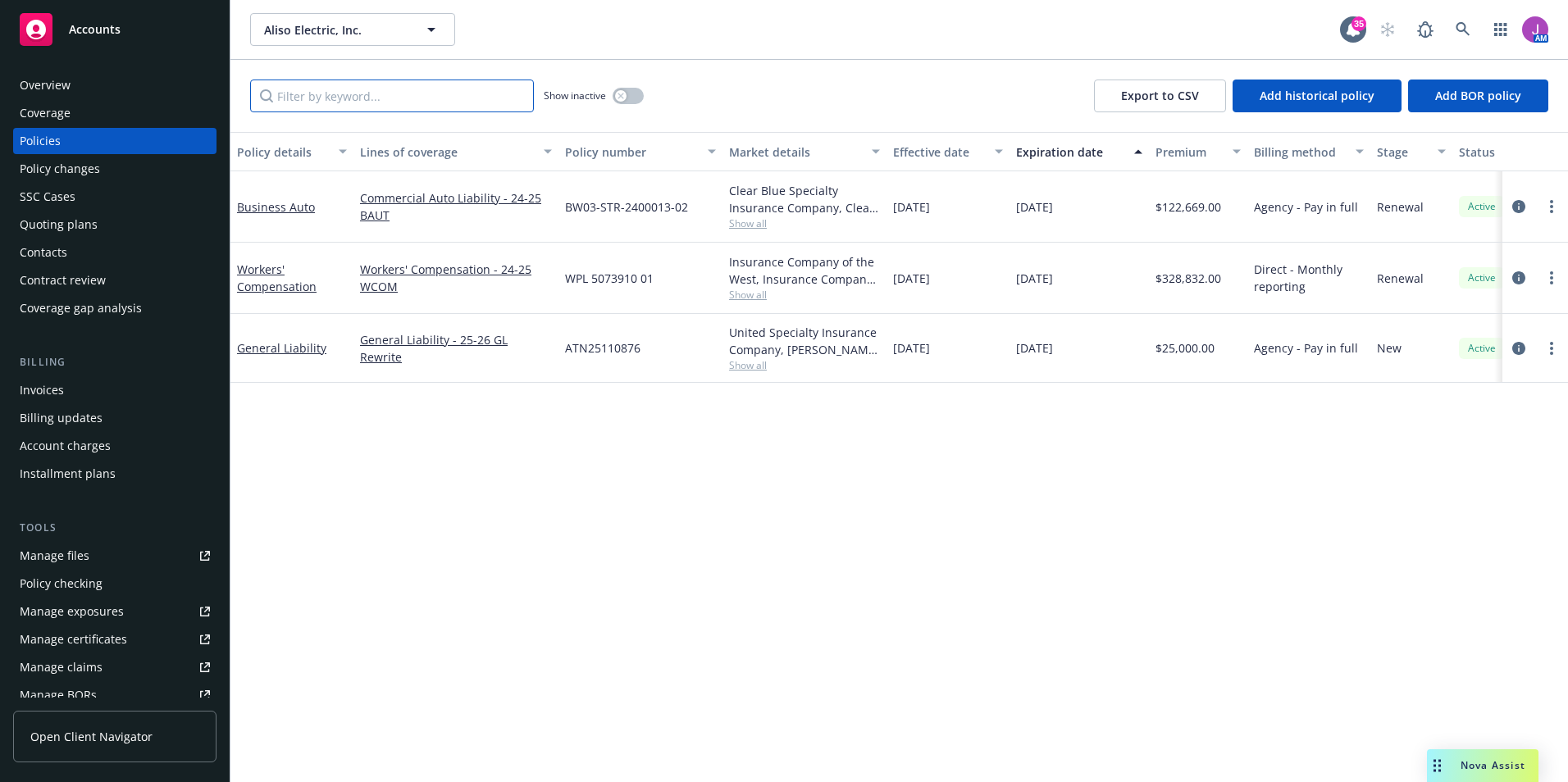
click at [314, 97] on input "Filter by keyword..." at bounding box center [391, 95] width 284 height 33
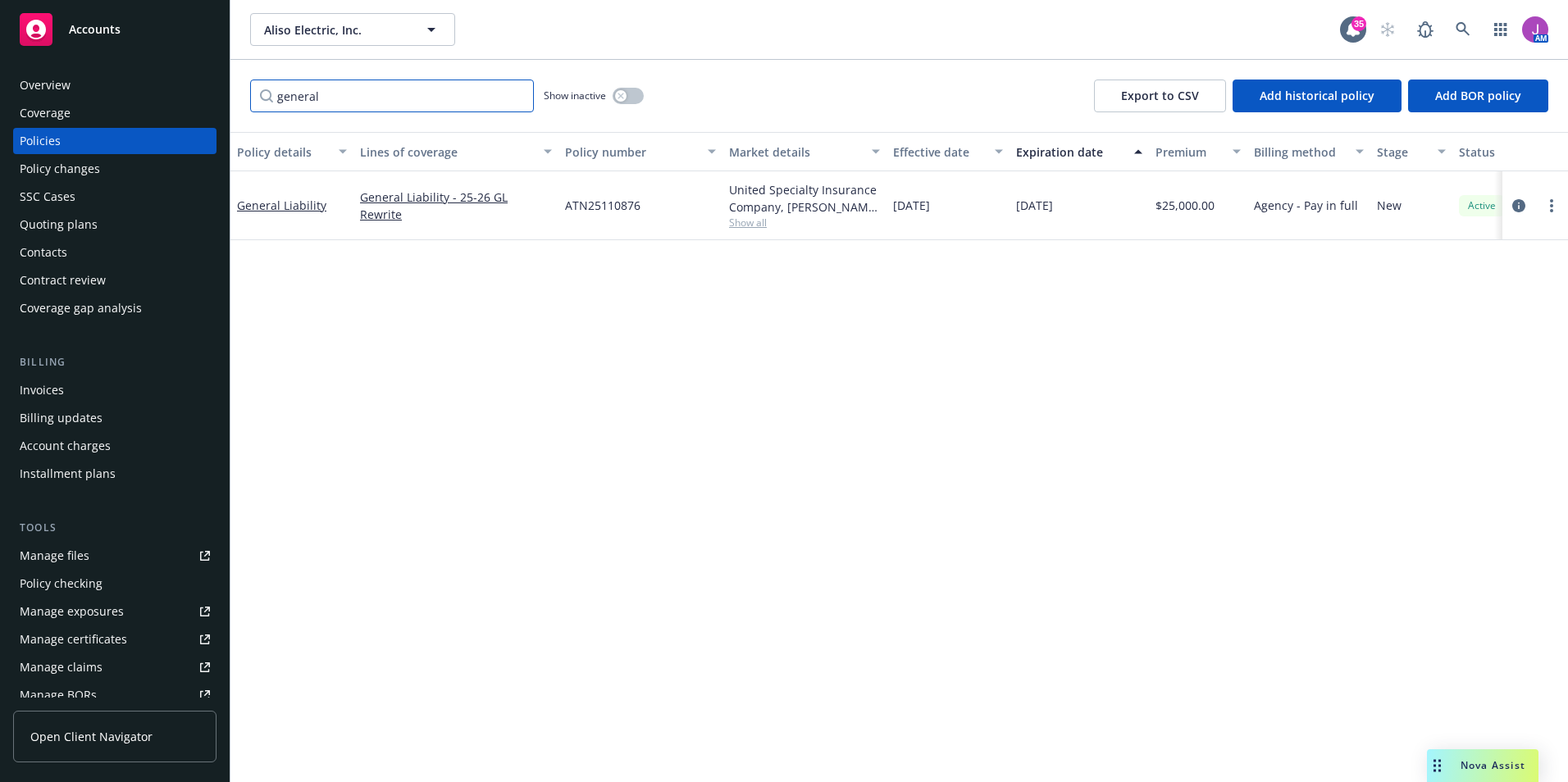
type input "general"
click at [634, 96] on button "button" at bounding box center [628, 96] width 31 height 16
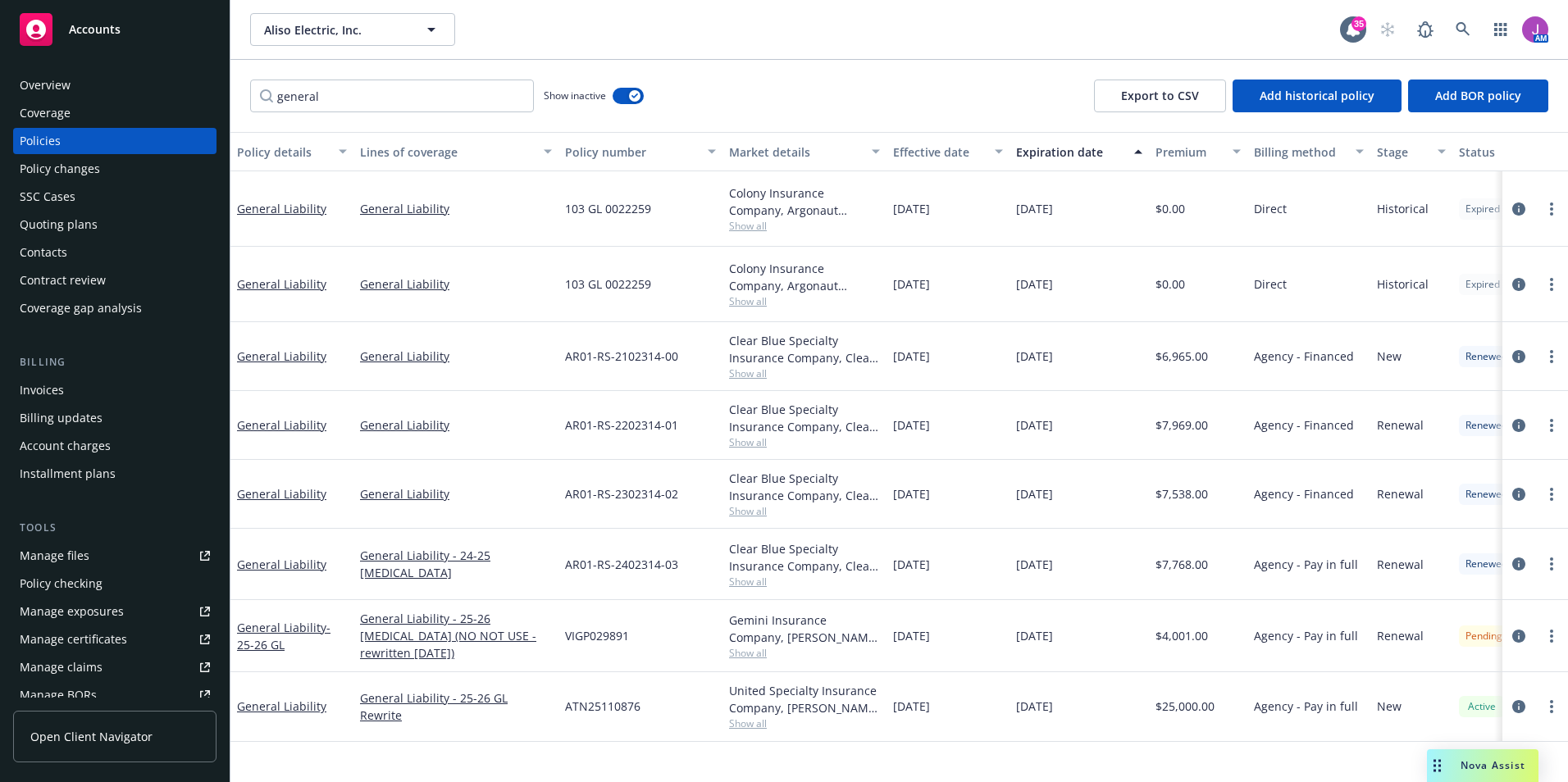
click at [745, 575] on span "Show all" at bounding box center [804, 582] width 151 height 14
click at [606, 365] on div "AR01-RS-2102314-00" at bounding box center [640, 356] width 164 height 68
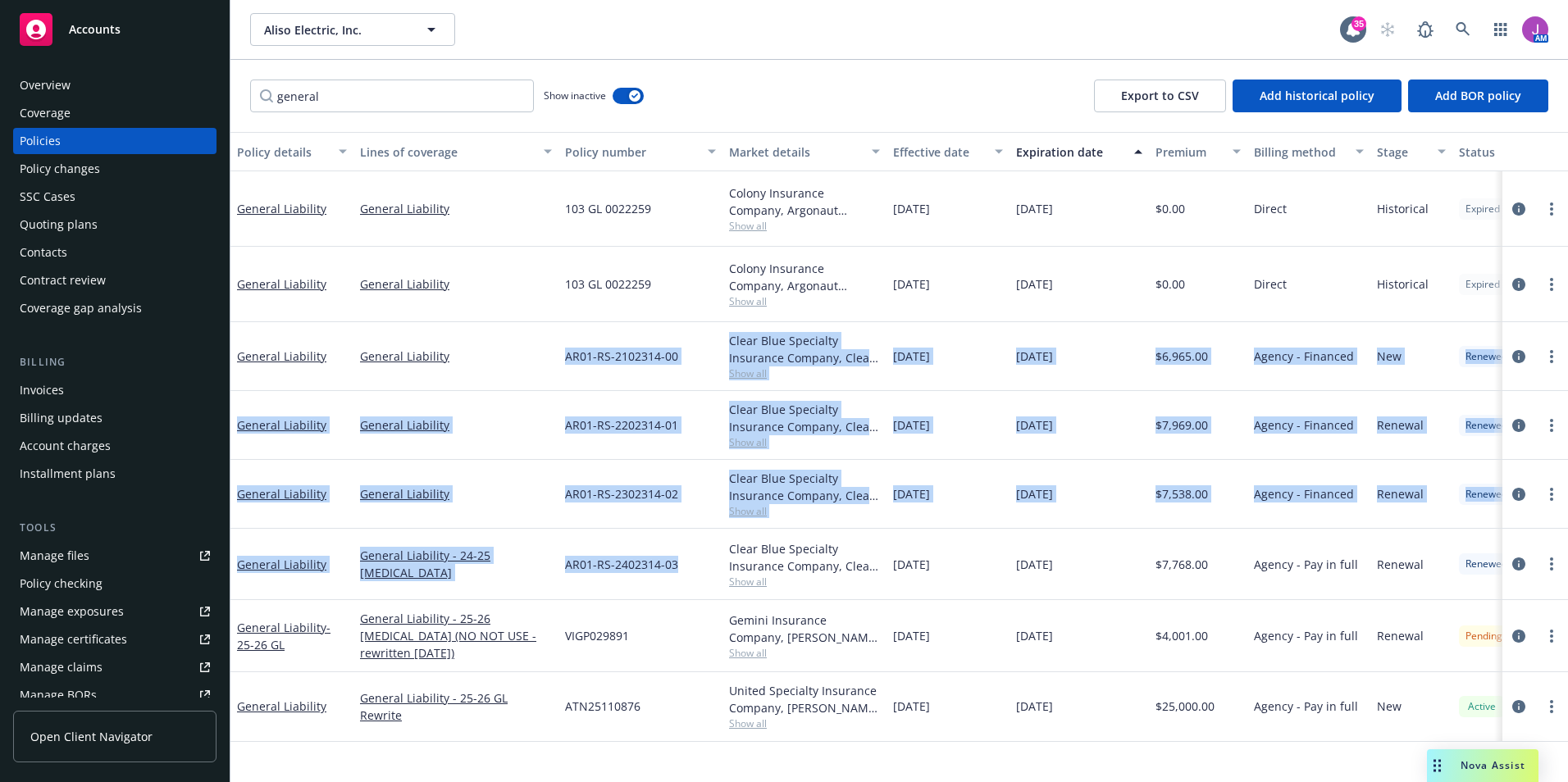
drag, startPoint x: 559, startPoint y: 339, endPoint x: 692, endPoint y: 553, distance: 252.0
click at [692, 553] on div "General Liability General Liability 103 GL 0022259 Colony Insurance Company, Ar…" at bounding box center [1021, 434] width 1582 height 524
copy div "AR01-RS-2102314-00 Clear Blue Specialty Insurance Company, Clear Blue Specialty…"
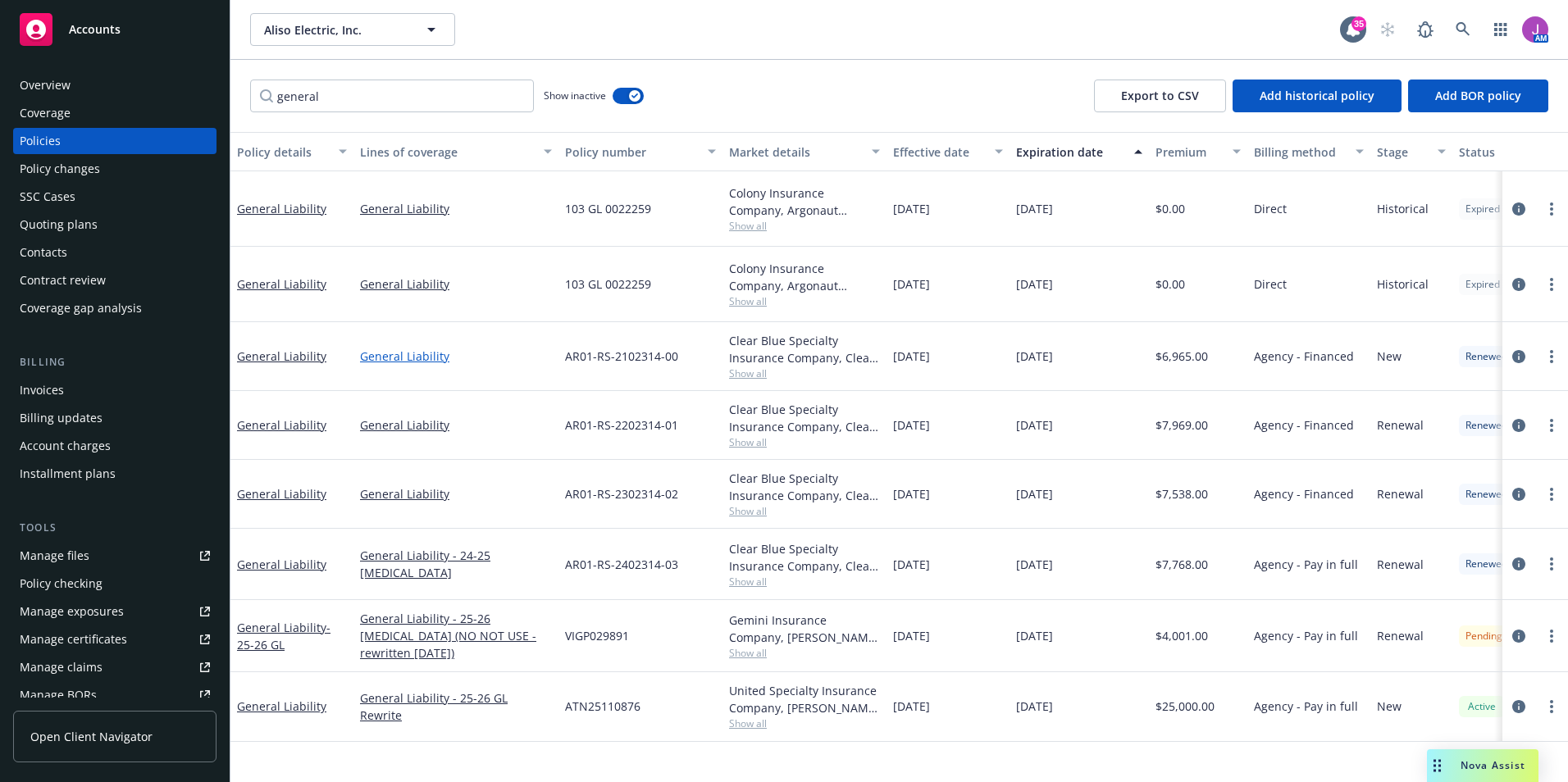
click at [535, 352] on link "General Liability" at bounding box center [456, 355] width 192 height 17
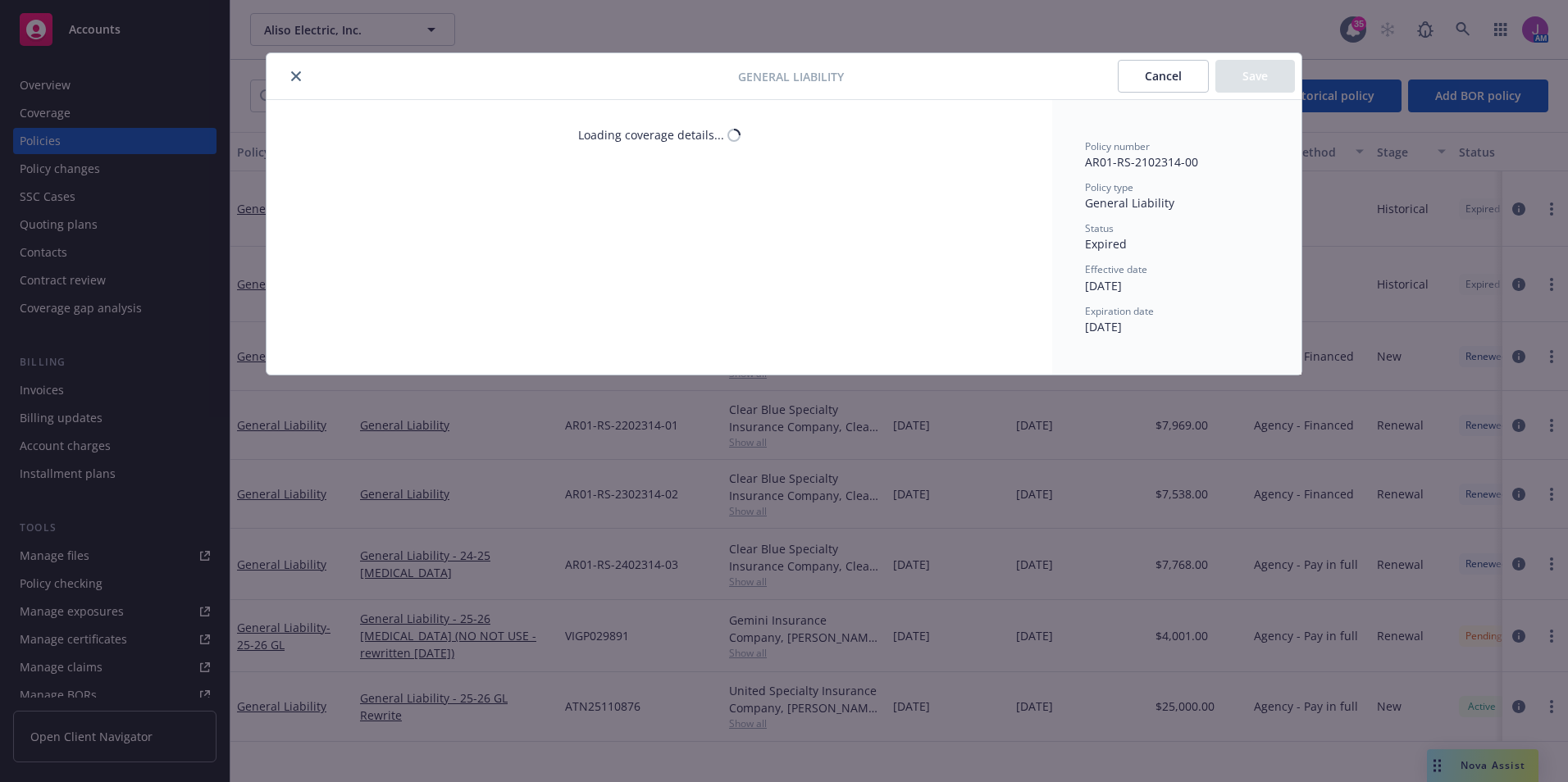
select select "PER_OCCURRENCE"
select select "LIMIT"
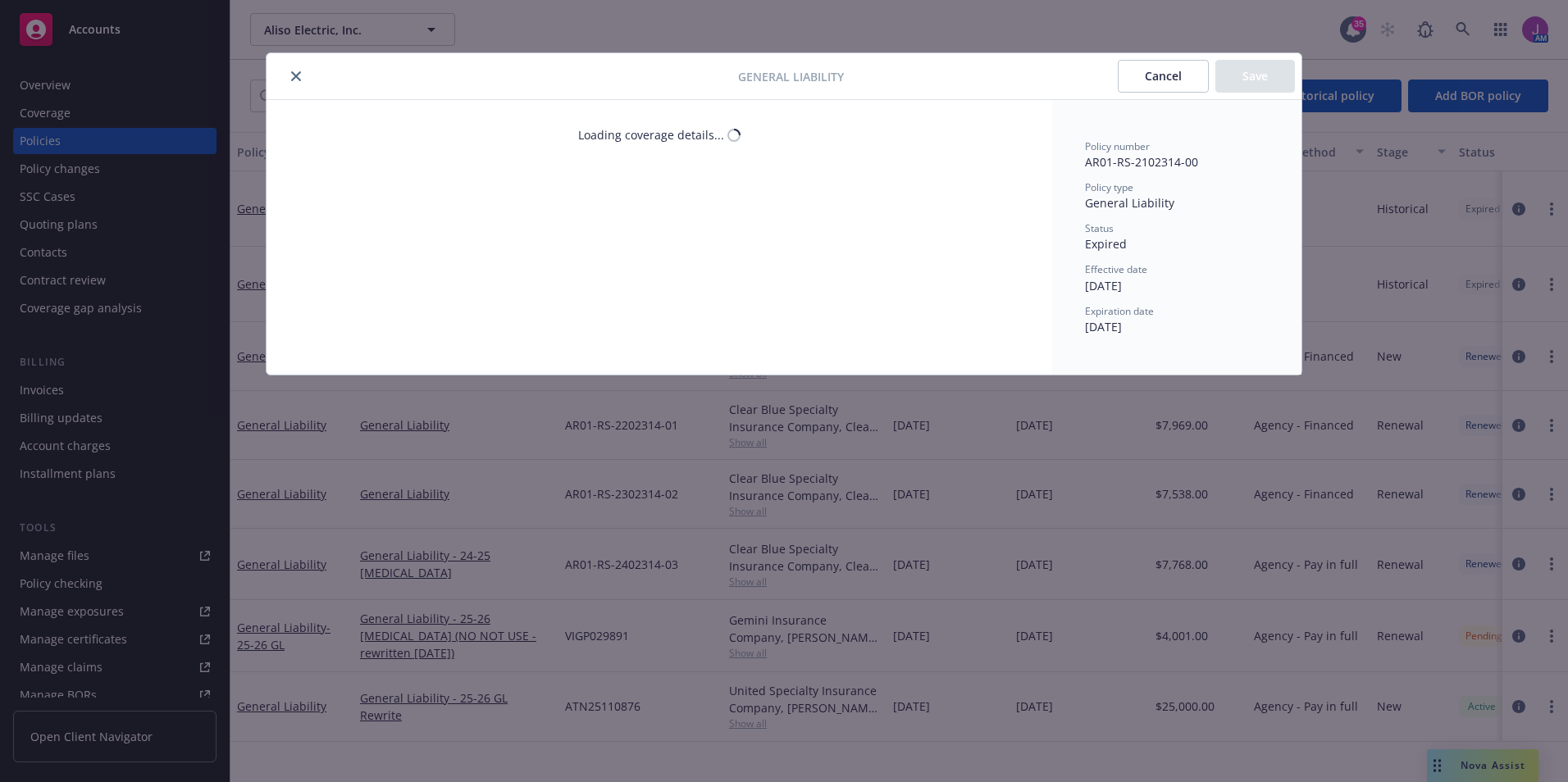
select select "UNKNOWN"
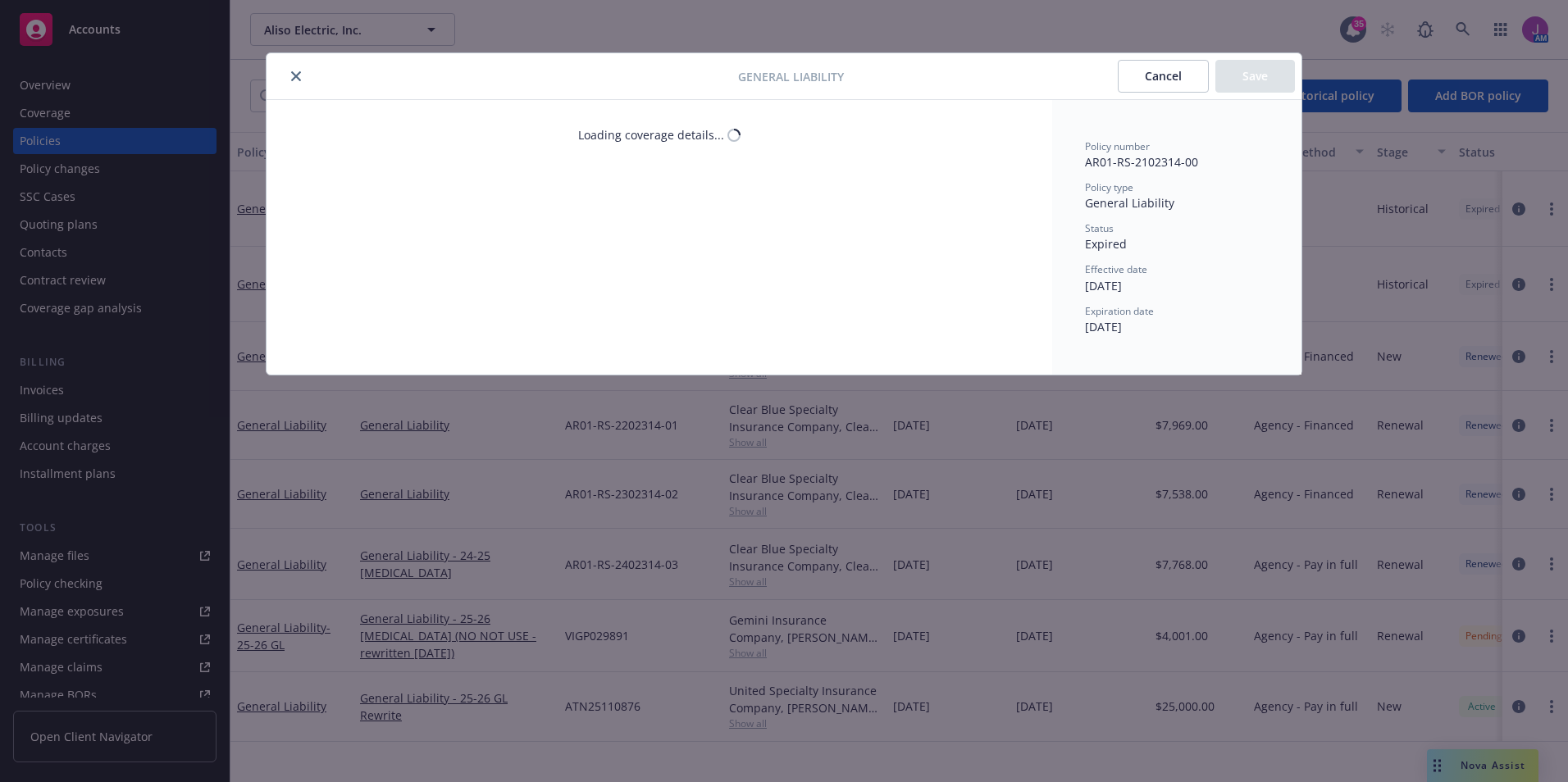
select select "UNKNOWN"
select select "LIMIT"
select select "PER_EMPLOYEE"
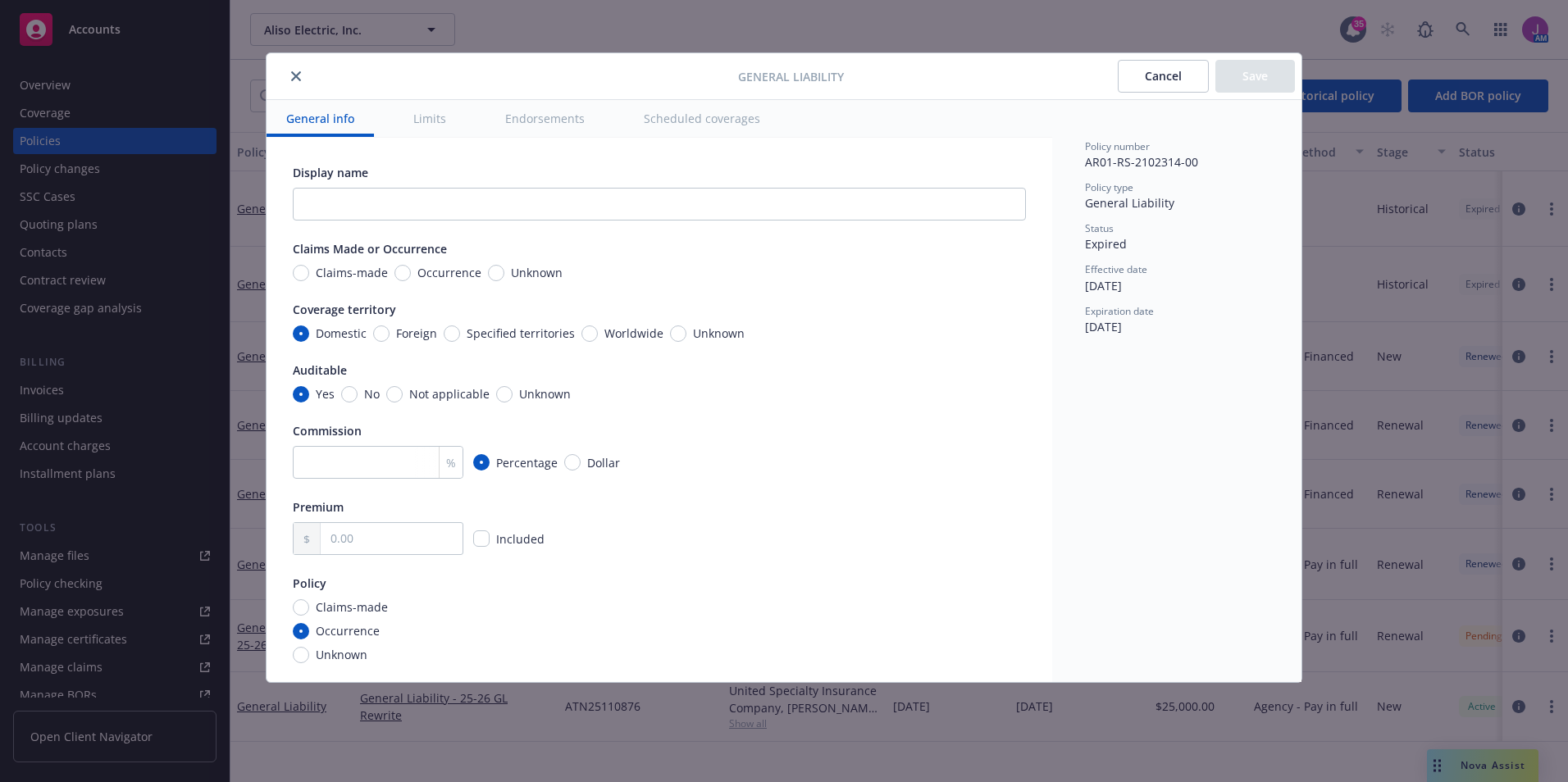
click at [295, 74] on icon "close" at bounding box center [295, 76] width 10 height 10
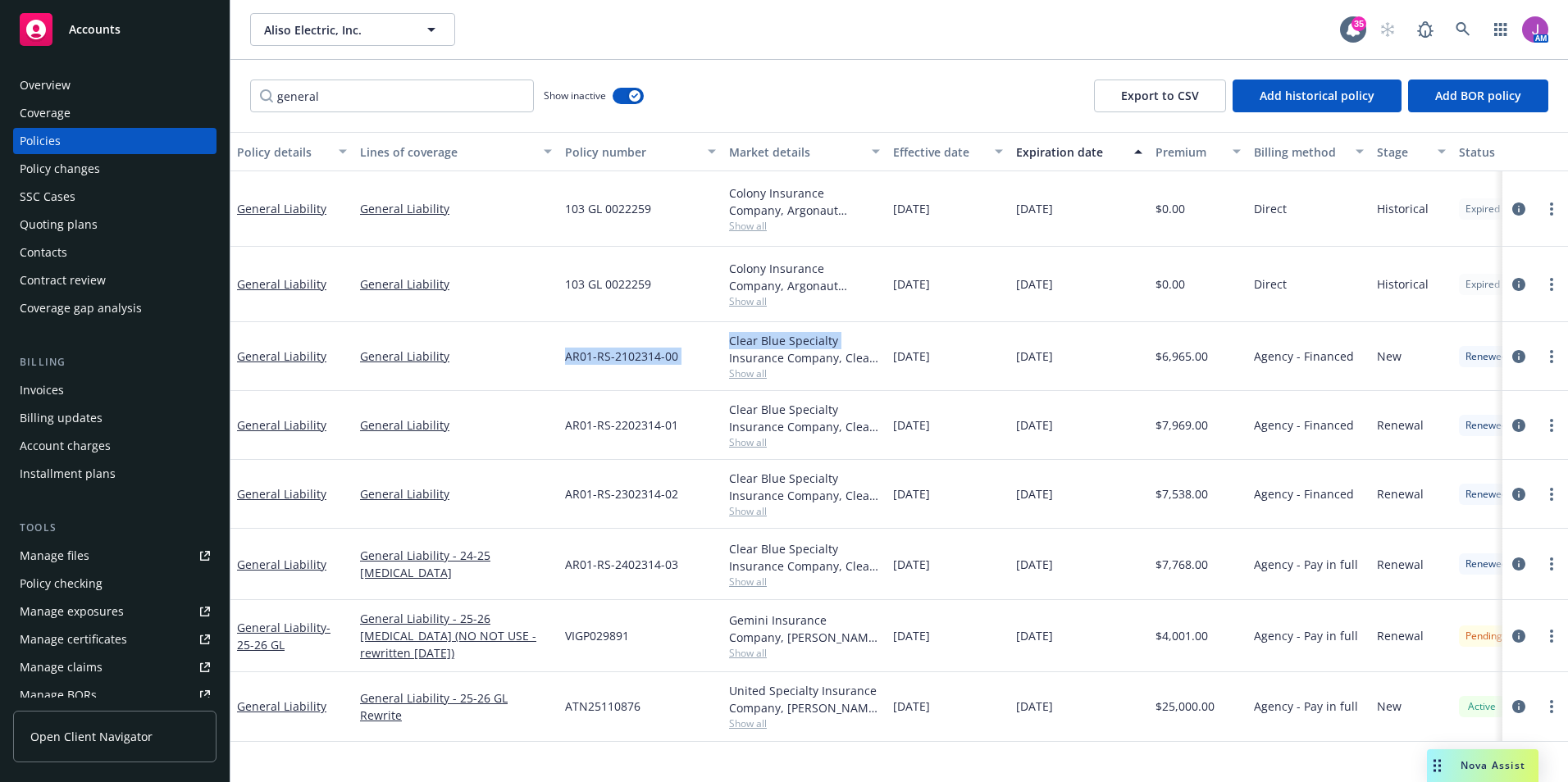
drag, startPoint x: 606, startPoint y: 337, endPoint x: 723, endPoint y: 339, distance: 117.0
click at [723, 339] on div "General Liability General Liability AR01-RS-2102314-00 Clear Blue Specialty Ins…" at bounding box center [1021, 356] width 1582 height 68
drag, startPoint x: 723, startPoint y: 339, endPoint x: 580, endPoint y: 346, distance: 143.2
click at [580, 347] on span "AR01-RS-2102314-00" at bounding box center [621, 355] width 113 height 17
drag, startPoint x: 548, startPoint y: 338, endPoint x: 681, endPoint y: 339, distance: 133.0
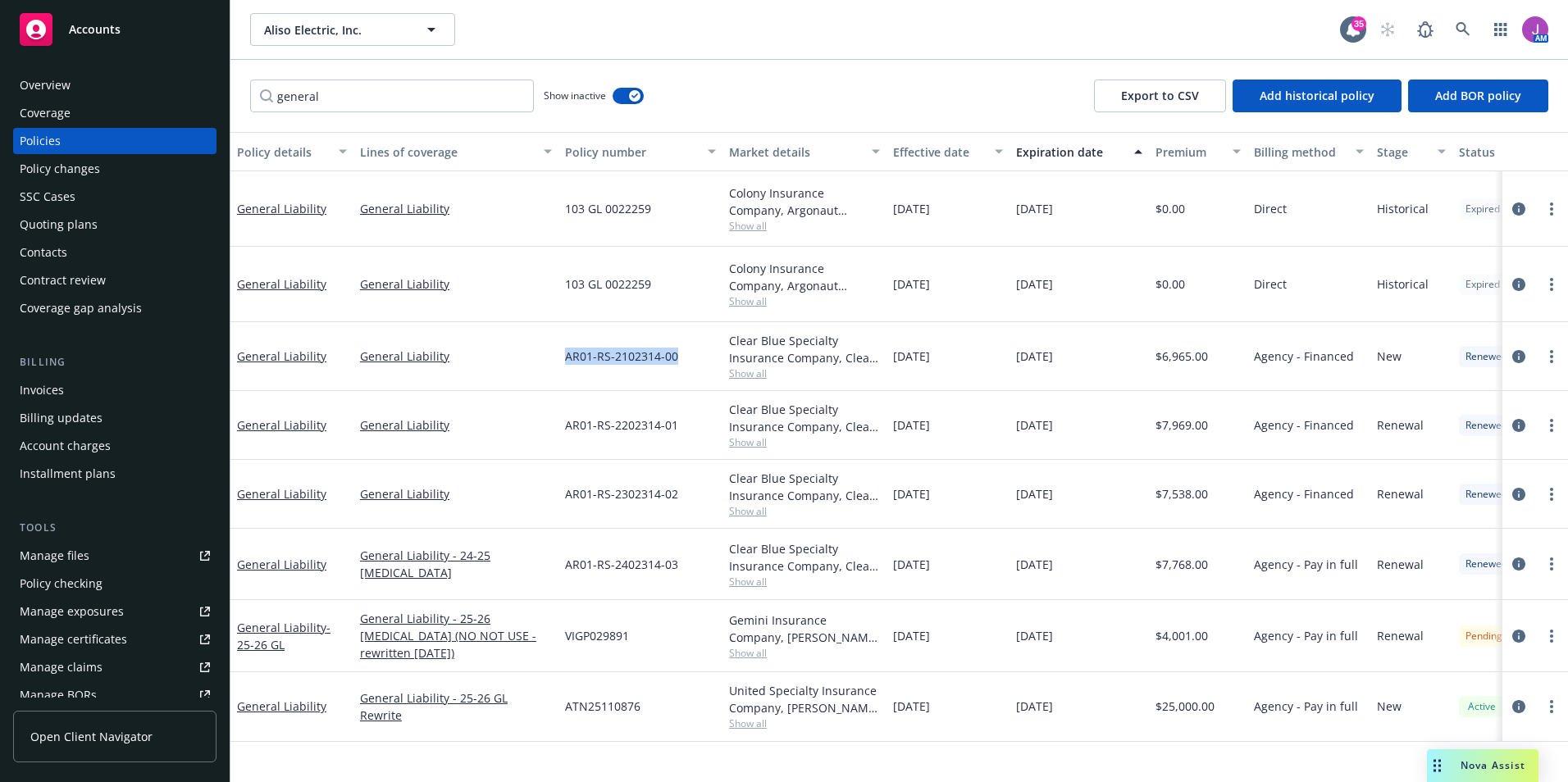
click at [681, 339] on div "General Liability General Liability AR01-RS-2102314-00 Clear Blue Specialty Ins…" at bounding box center [1021, 356] width 1582 height 68
copy div "AR01-RS-2102314-00"
drag, startPoint x: 596, startPoint y: 411, endPoint x: 681, endPoint y: 424, distance: 86.0
click at [681, 424] on div "AR01-RS-2202314-01" at bounding box center [640, 425] width 164 height 68
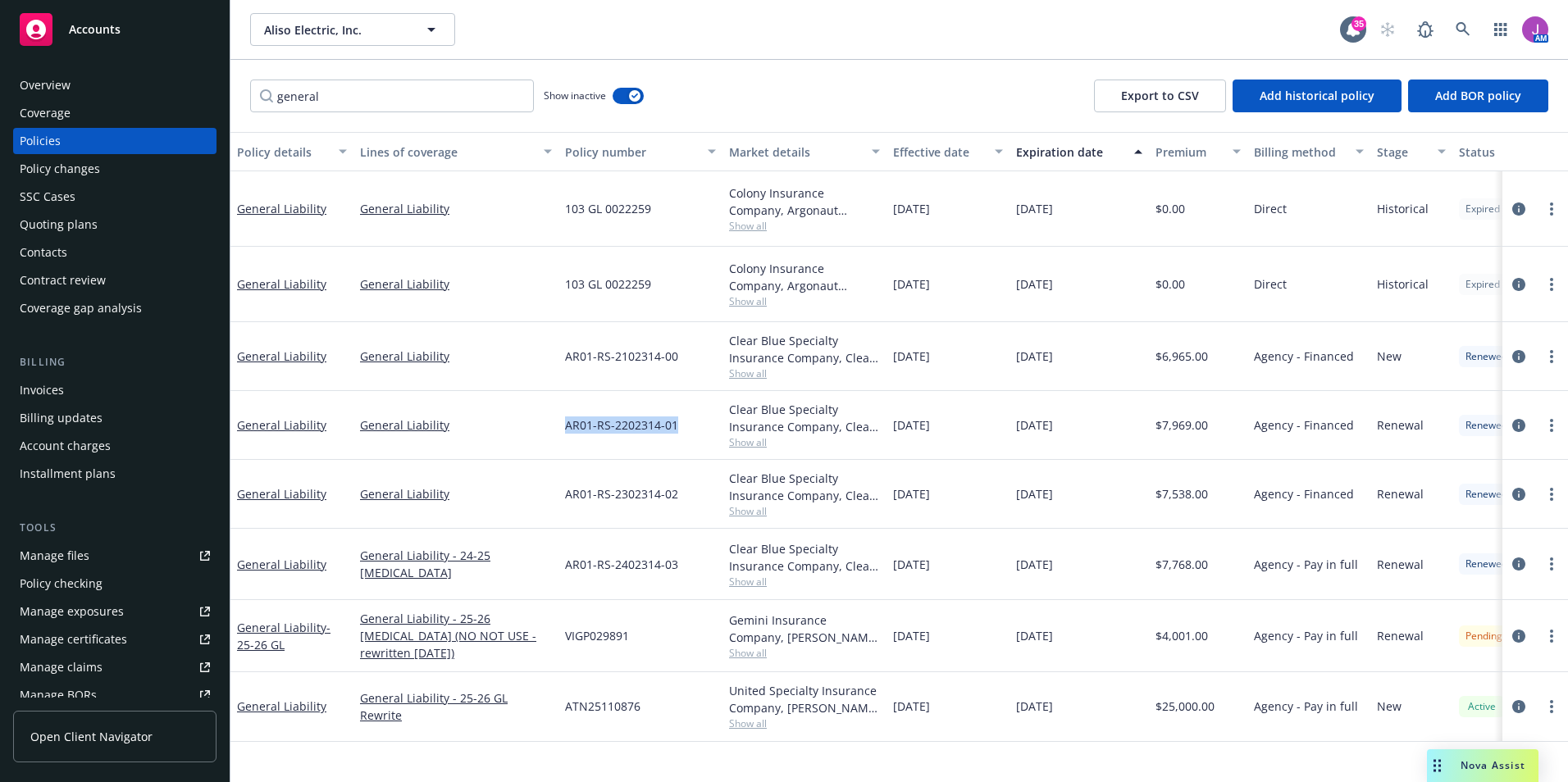
copy span "AR01-RS-2202314-01"
drag, startPoint x: 555, startPoint y: 477, endPoint x: 684, endPoint y: 487, distance: 129.4
click at [684, 487] on div "General Liability General Liability AR01-RS-2302314-02 Clear Blue Specialty Ins…" at bounding box center [1021, 493] width 1582 height 68
copy div "AR01-RS-2302314-02"
drag, startPoint x: 557, startPoint y: 547, endPoint x: 683, endPoint y: 558, distance: 126.5
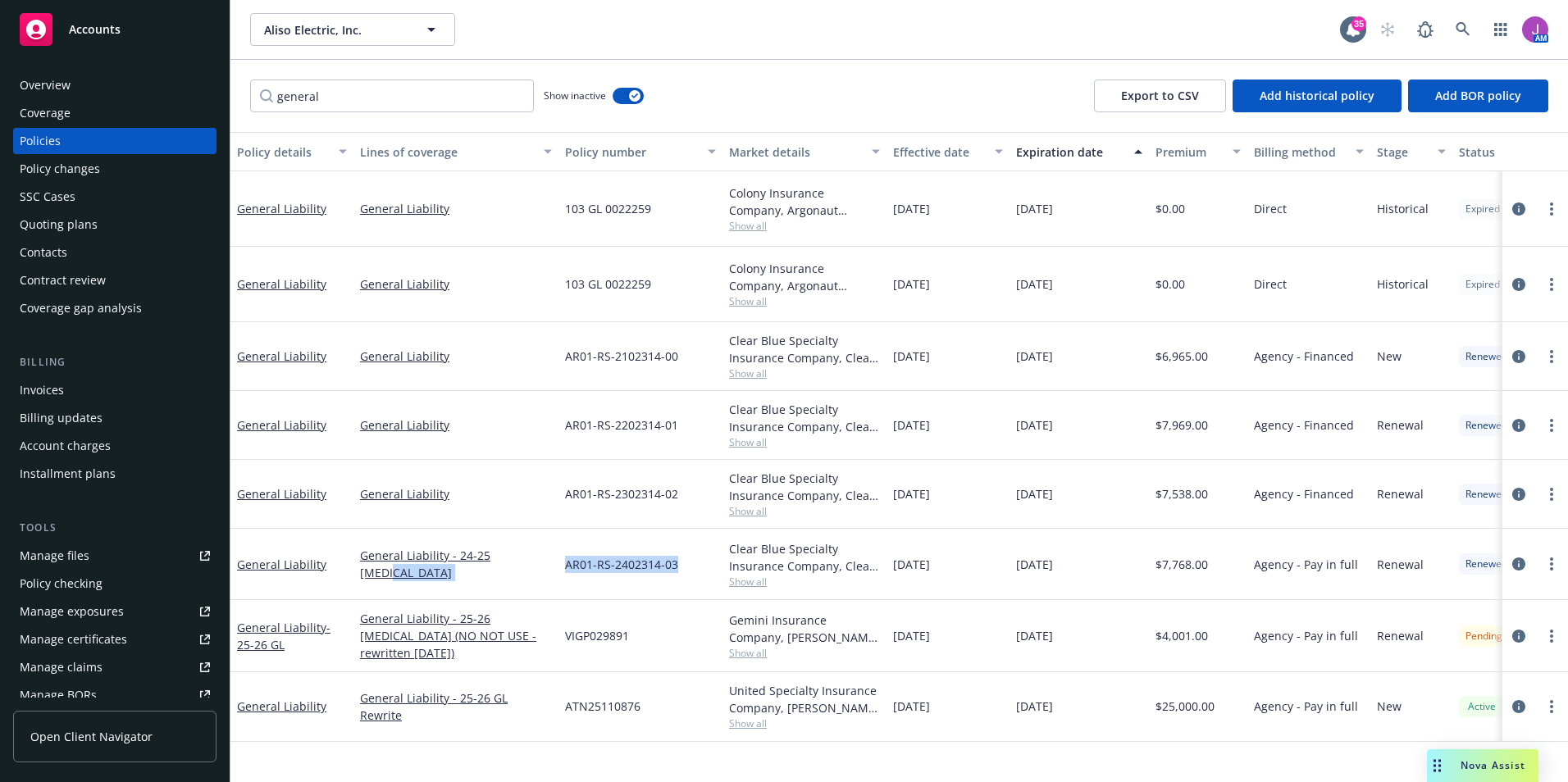
click at [683, 558] on div "General Liability General Liability - 24-25 GLIA AR01-RS-2402314-03 Clear Blue …" at bounding box center [1021, 564] width 1582 height 71
copy div "AR01-RS-2402314-03"
click at [739, 646] on span "Show all" at bounding box center [804, 653] width 151 height 14
click at [683, 647] on div "VIGP029891" at bounding box center [640, 635] width 164 height 72
click at [132, 115] on div "Coverage" at bounding box center [115, 114] width 190 height 27
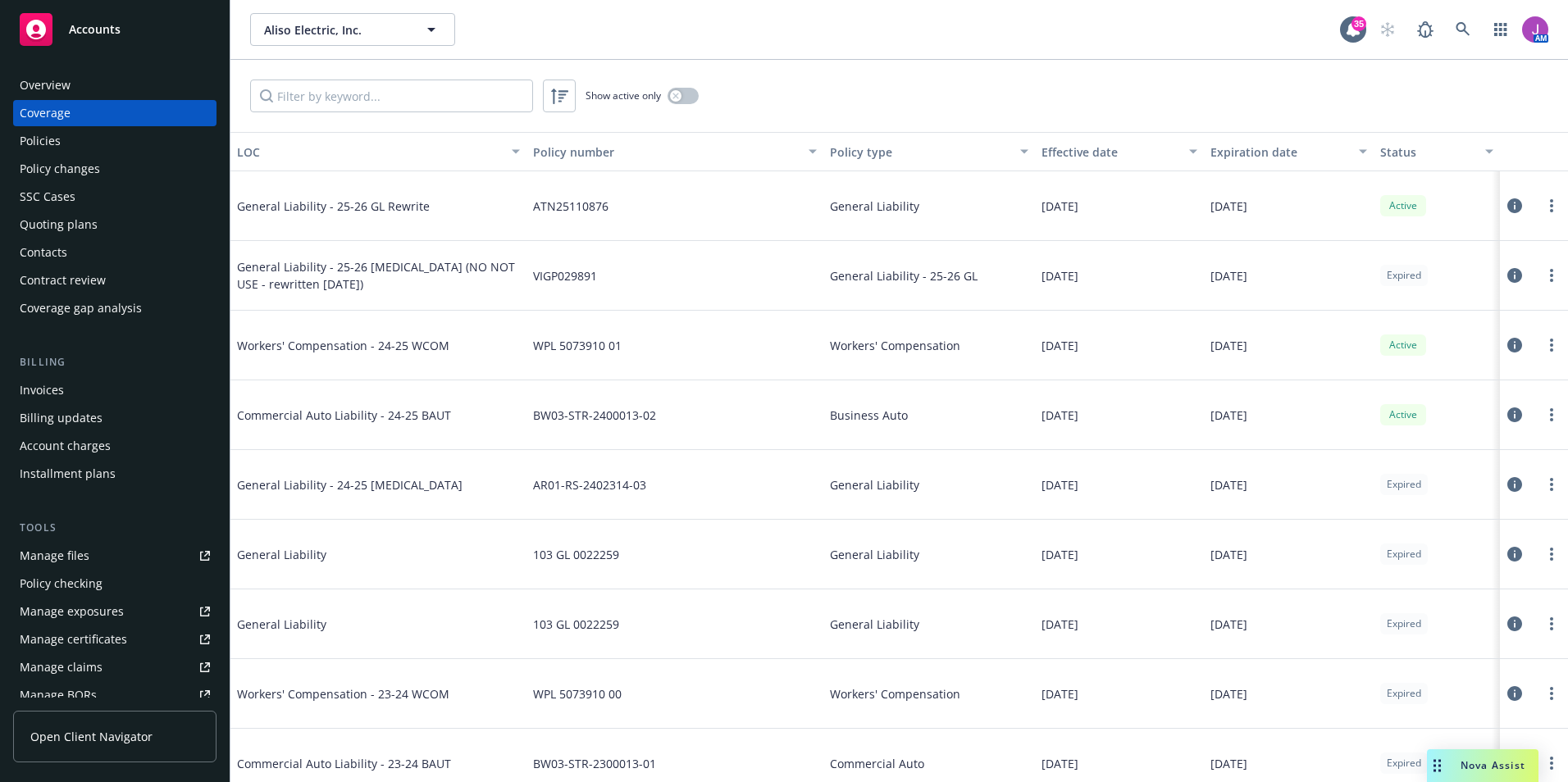
click at [86, 148] on div "Policies" at bounding box center [115, 141] width 190 height 27
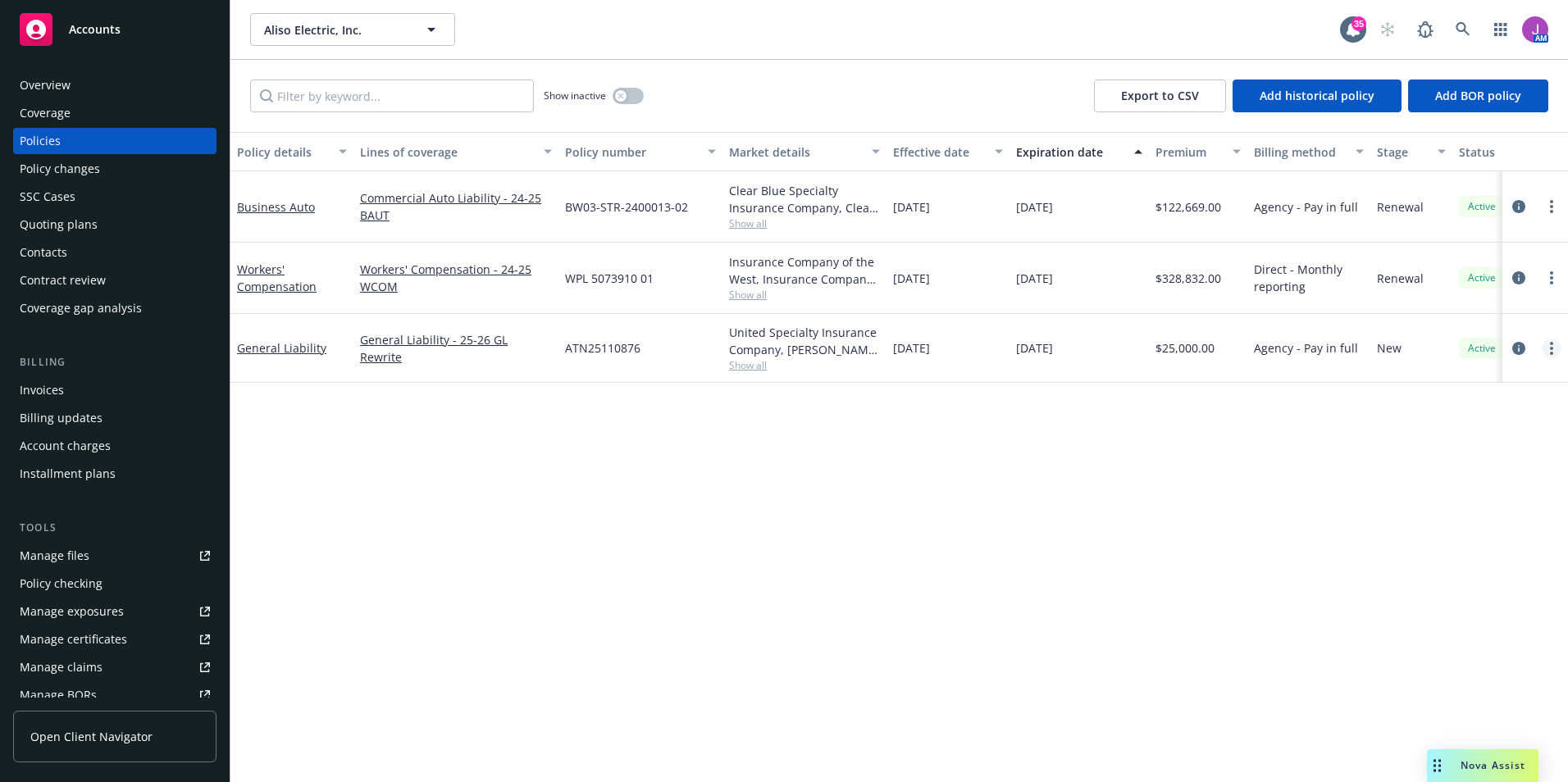
click at [1553, 349] on link "more" at bounding box center [1551, 348] width 20 height 20
click at [1415, 571] on link "Copy logging email" at bounding box center [1464, 579] width 193 height 33
